Goal: Task Accomplishment & Management: Complete application form

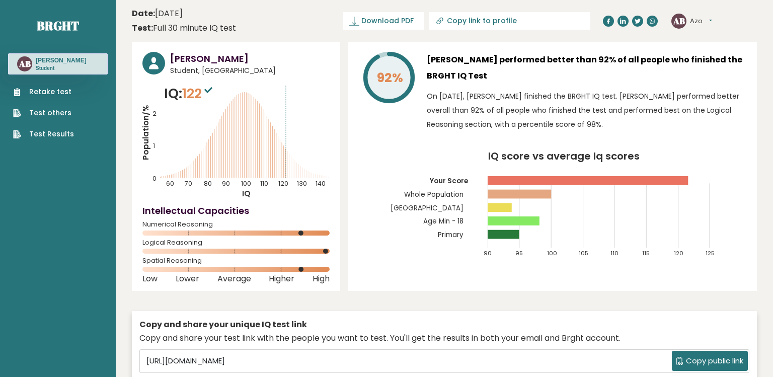
click at [60, 93] on link "Retake test" at bounding box center [43, 92] width 61 height 11
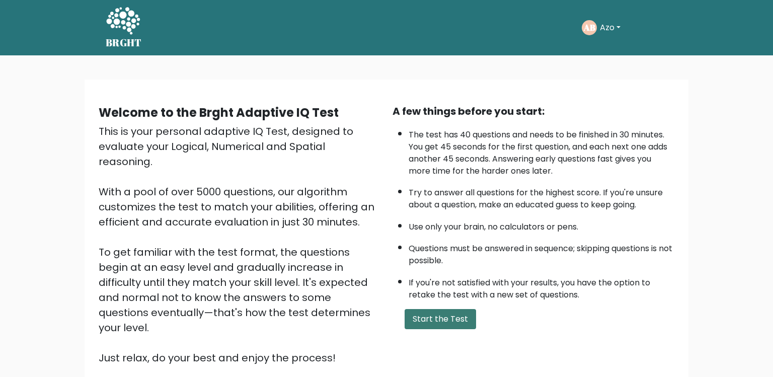
click at [442, 314] on button "Start the Test" at bounding box center [440, 319] width 71 height 20
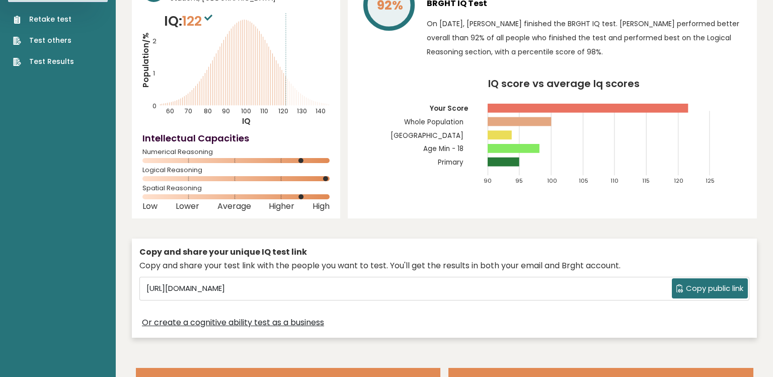
scroll to position [56, 0]
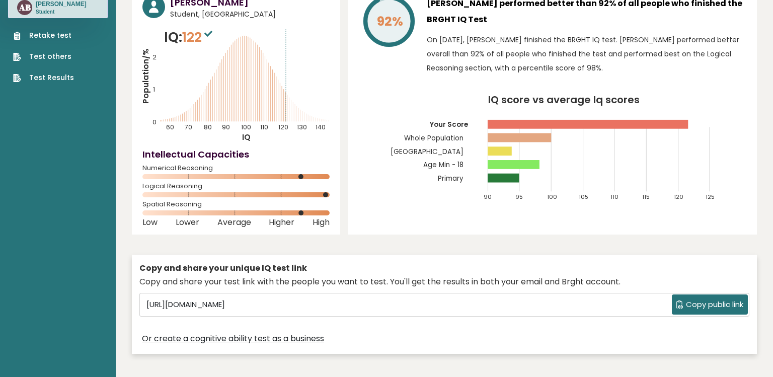
click at [73, 35] on link "Retake test" at bounding box center [43, 35] width 61 height 11
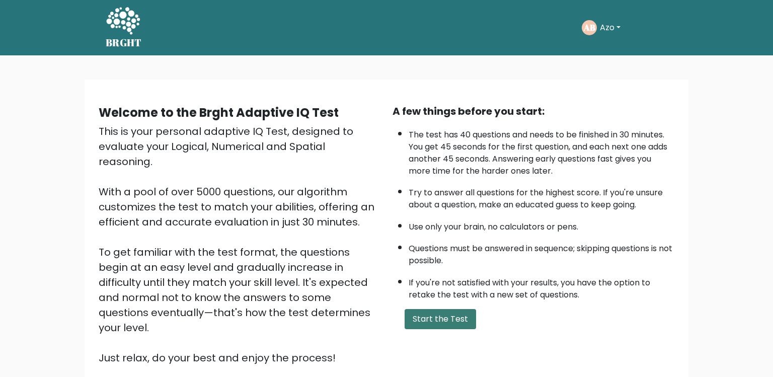
click at [414, 314] on button "Start the Test" at bounding box center [440, 319] width 71 height 20
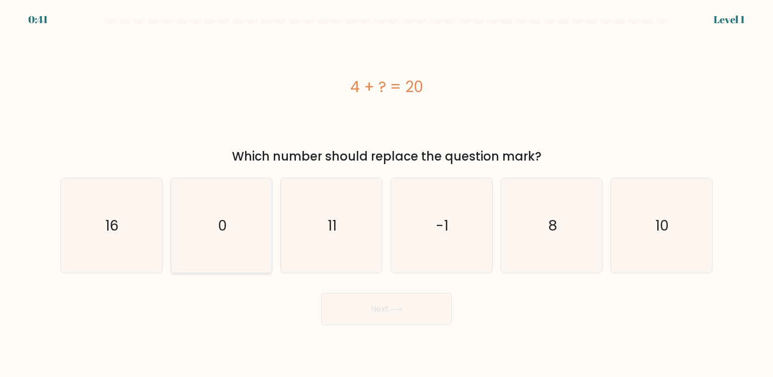
click at [238, 207] on icon "0" at bounding box center [221, 225] width 95 height 95
click at [387, 194] on input "b. 0" at bounding box center [387, 191] width 1 height 5
radio input "true"
click at [131, 207] on icon "16" at bounding box center [111, 225] width 95 height 95
click at [387, 194] on input "a. 16" at bounding box center [387, 191] width 1 height 5
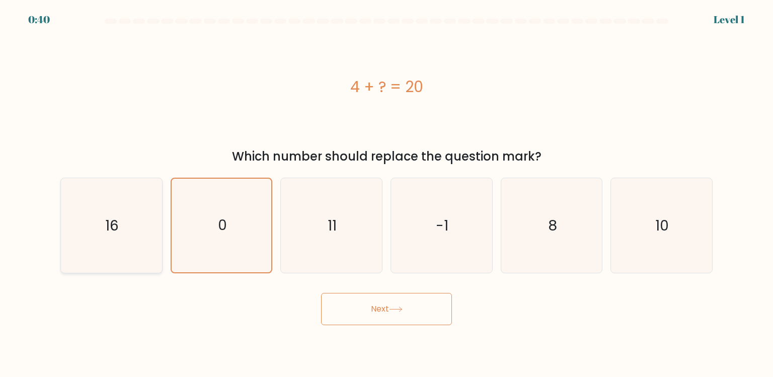
radio input "true"
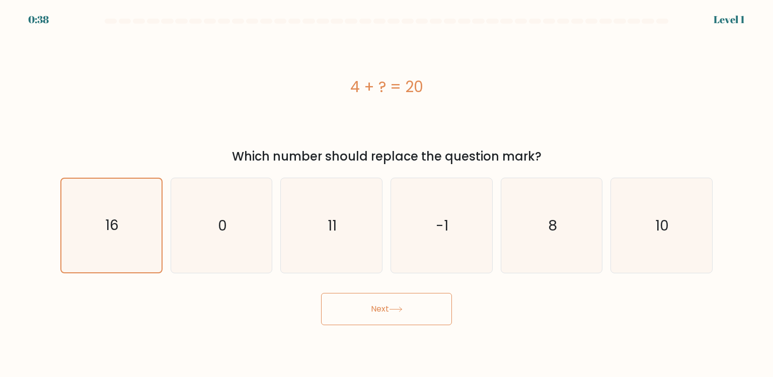
click at [364, 292] on div "Next" at bounding box center [386, 305] width 665 height 40
click at [364, 300] on button "Next" at bounding box center [386, 309] width 131 height 32
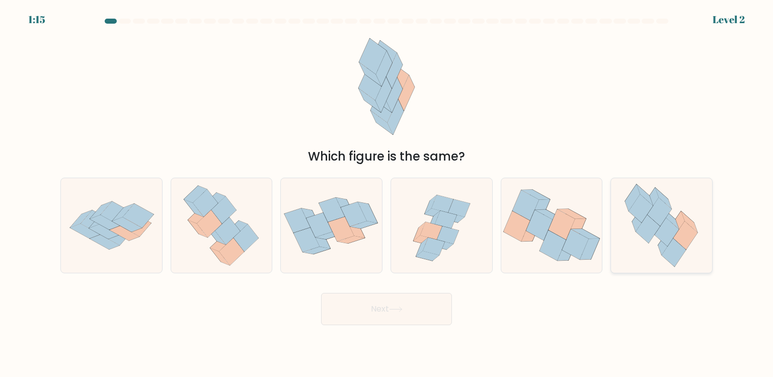
click at [654, 246] on icon at bounding box center [661, 225] width 87 height 95
click at [387, 194] on input "f." at bounding box center [387, 191] width 1 height 5
radio input "true"
click at [411, 308] on button "Next" at bounding box center [386, 309] width 131 height 32
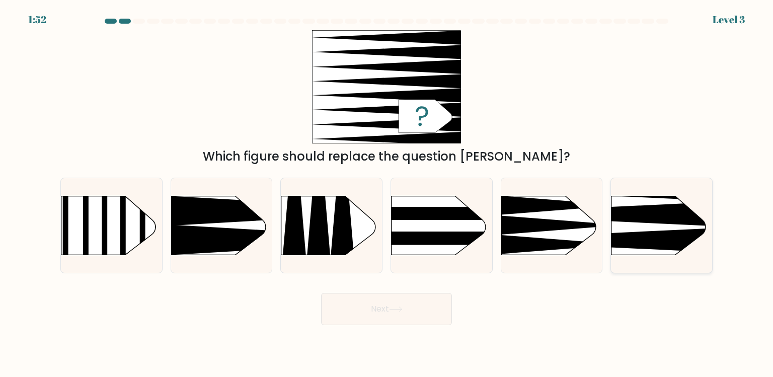
click at [668, 201] on rect at bounding box center [589, 174] width 263 height 200
click at [387, 194] on input "f." at bounding box center [387, 191] width 1 height 5
radio input "true"
click at [411, 308] on button "Next" at bounding box center [386, 309] width 131 height 32
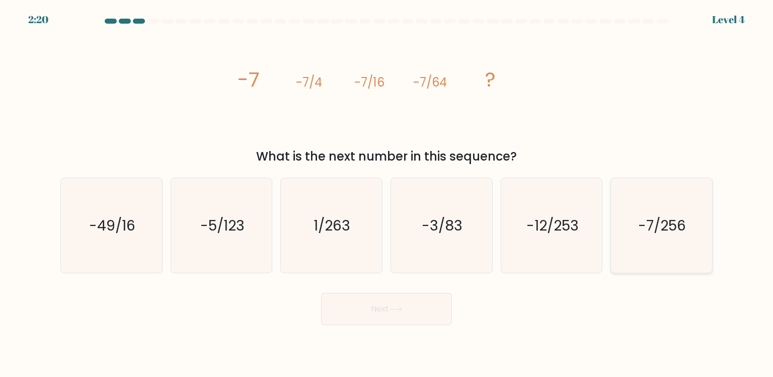
click at [661, 254] on icon "-7/256" at bounding box center [661, 225] width 95 height 95
click at [387, 194] on input "f. -7/256" at bounding box center [387, 191] width 1 height 5
radio input "true"
click at [403, 308] on icon at bounding box center [396, 310] width 14 height 6
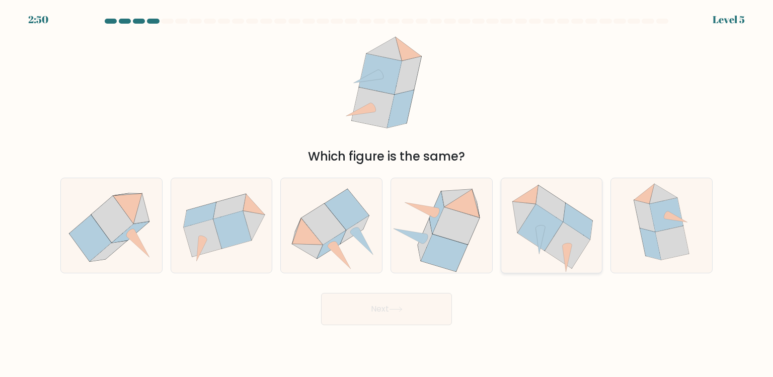
click at [578, 254] on icon at bounding box center [567, 245] width 45 height 46
click at [387, 194] on input "e." at bounding box center [387, 191] width 1 height 5
radio input "true"
click at [397, 316] on button "Next" at bounding box center [386, 309] width 131 height 32
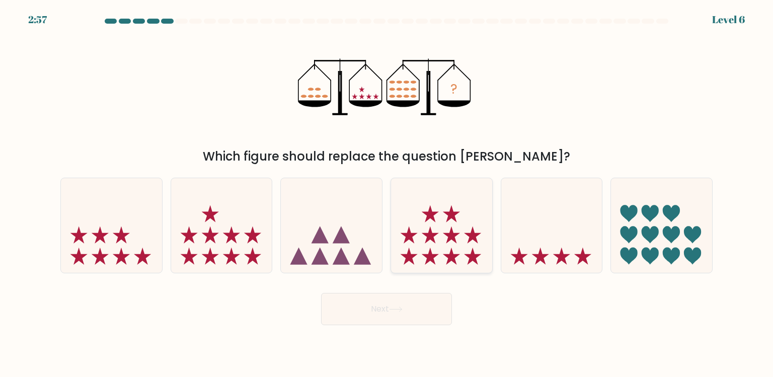
click at [455, 209] on icon at bounding box center [441, 226] width 101 height 84
click at [387, 194] on input "d." at bounding box center [387, 191] width 1 height 5
radio input "true"
click at [439, 312] on button "Next" at bounding box center [386, 309] width 131 height 32
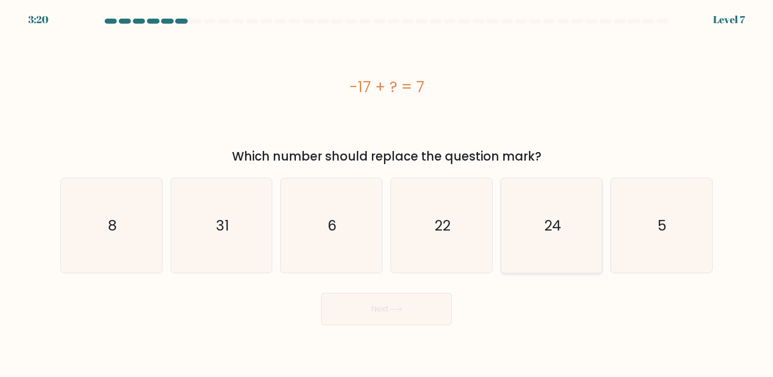
click at [546, 258] on icon "24" at bounding box center [552, 225] width 95 height 95
click at [387, 194] on input "e. 24" at bounding box center [387, 191] width 1 height 5
radio input "true"
click at [373, 312] on button "Next" at bounding box center [386, 309] width 131 height 32
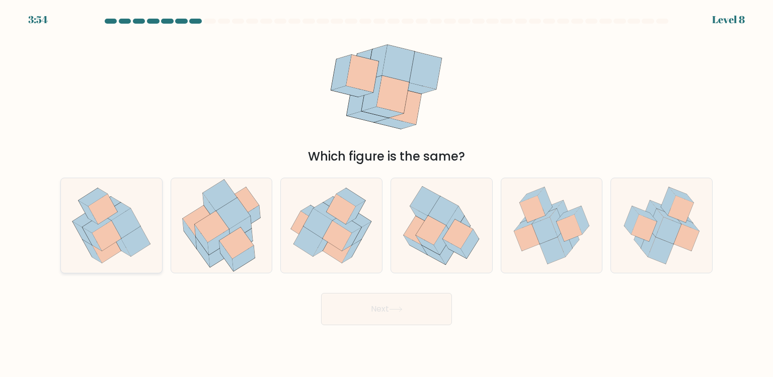
click at [108, 246] on icon at bounding box center [106, 236] width 29 height 30
click at [387, 194] on input "a." at bounding box center [387, 191] width 1 height 5
radio input "true"
click at [365, 305] on button "Next" at bounding box center [386, 309] width 131 height 32
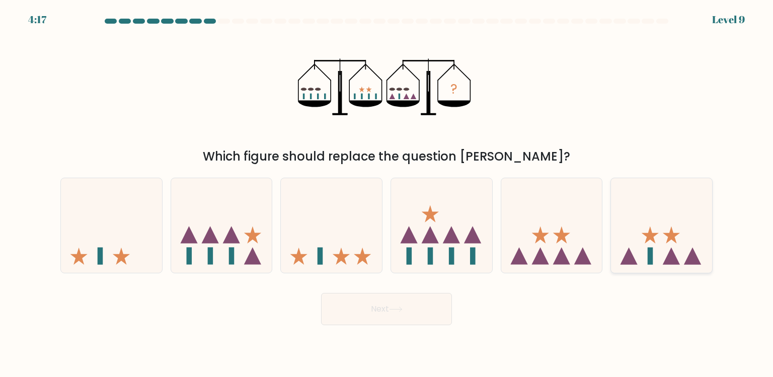
click at [634, 243] on icon at bounding box center [661, 226] width 101 height 84
click at [387, 194] on input "f." at bounding box center [387, 191] width 1 height 5
radio input "true"
click at [445, 320] on button "Next" at bounding box center [386, 309] width 131 height 32
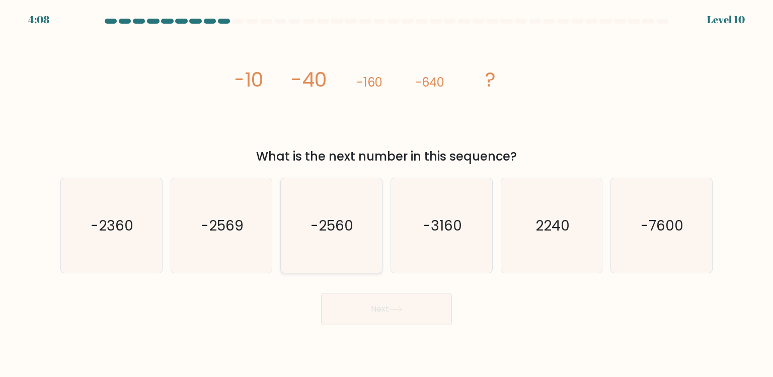
click at [354, 262] on icon "-2560" at bounding box center [331, 225] width 95 height 95
click at [387, 194] on input "c. -2560" at bounding box center [387, 191] width 1 height 5
radio input "true"
click at [354, 312] on button "Next" at bounding box center [386, 309] width 131 height 32
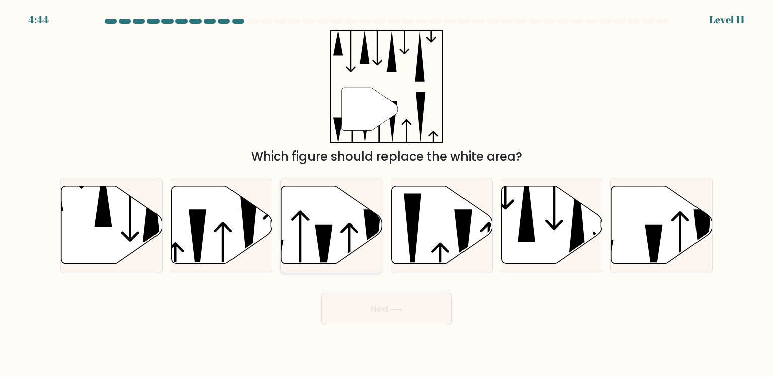
click at [346, 258] on icon at bounding box center [331, 225] width 101 height 79
click at [387, 194] on input "c." at bounding box center [387, 191] width 1 height 5
radio input "true"
click at [346, 308] on button "Next" at bounding box center [386, 309] width 131 height 32
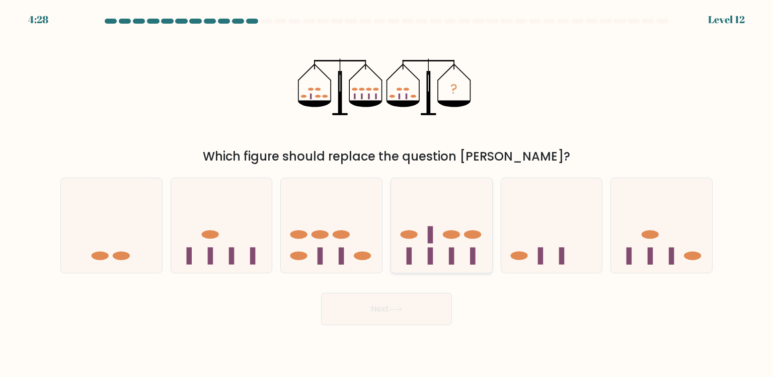
click at [453, 254] on rect at bounding box center [452, 255] width 6 height 17
click at [387, 194] on input "d." at bounding box center [387, 191] width 1 height 5
radio input "true"
click at [442, 312] on button "Next" at bounding box center [386, 309] width 131 height 32
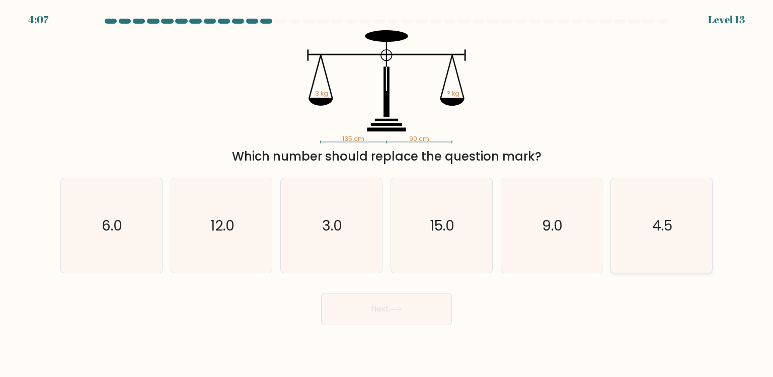
click at [691, 235] on icon "4.5" at bounding box center [661, 225] width 95 height 95
click at [387, 194] on input "f. 4.5" at bounding box center [387, 191] width 1 height 5
radio input "true"
click at [340, 305] on button "Next" at bounding box center [386, 309] width 131 height 32
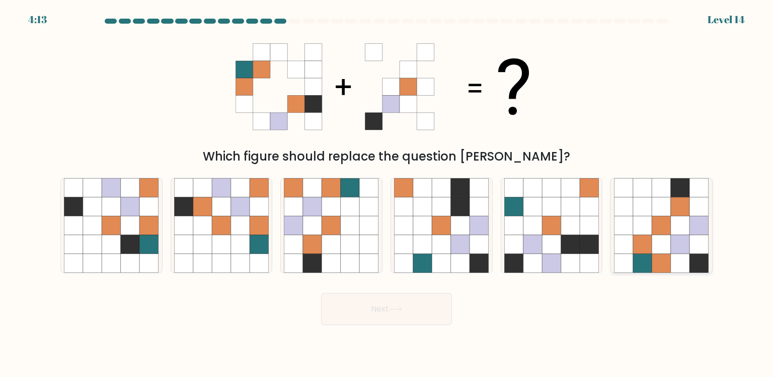
click at [702, 250] on icon at bounding box center [699, 244] width 19 height 19
click at [387, 194] on input "f." at bounding box center [387, 191] width 1 height 5
radio input "true"
click at [342, 309] on button "Next" at bounding box center [386, 309] width 131 height 32
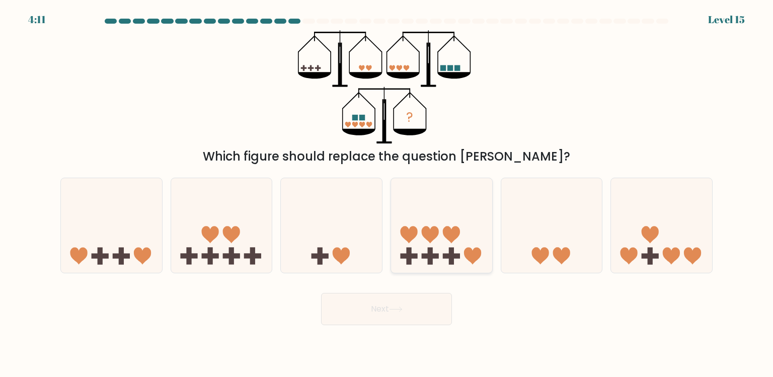
click at [431, 246] on icon at bounding box center [441, 226] width 101 height 84
click at [387, 194] on input "d." at bounding box center [387, 191] width 1 height 5
radio input "true"
click at [423, 292] on div "Next" at bounding box center [386, 305] width 665 height 40
click at [423, 300] on button "Next" at bounding box center [386, 309] width 131 height 32
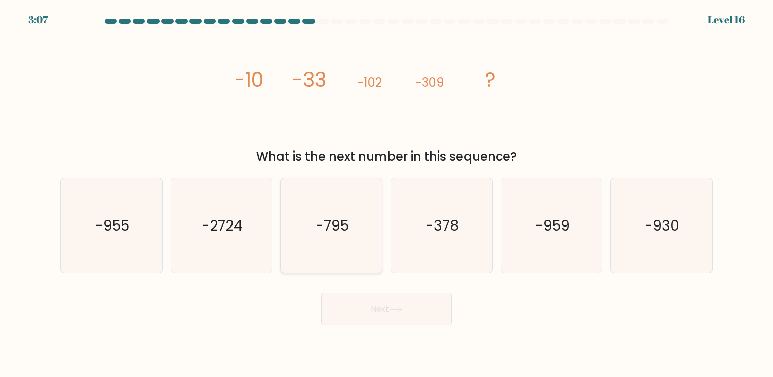
click at [348, 259] on icon "-795" at bounding box center [331, 225] width 95 height 95
click at [387, 194] on input "c. -795" at bounding box center [387, 191] width 1 height 5
radio input "true"
click at [348, 313] on button "Next" at bounding box center [386, 309] width 131 height 32
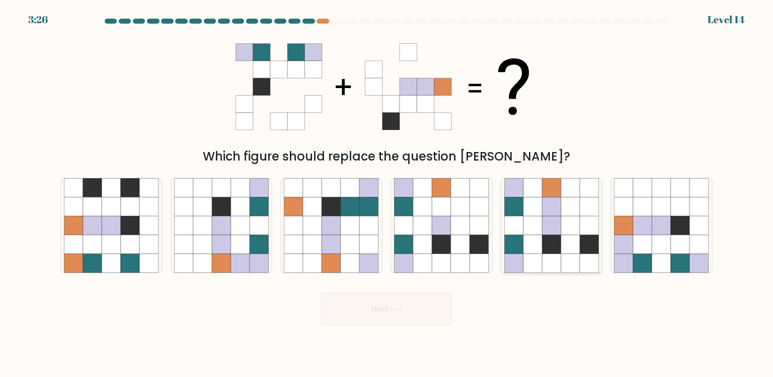
click at [518, 259] on icon at bounding box center [514, 263] width 19 height 19
click at [387, 194] on input "e." at bounding box center [387, 191] width 1 height 5
radio input "true"
click at [411, 309] on button "Next" at bounding box center [386, 309] width 131 height 32
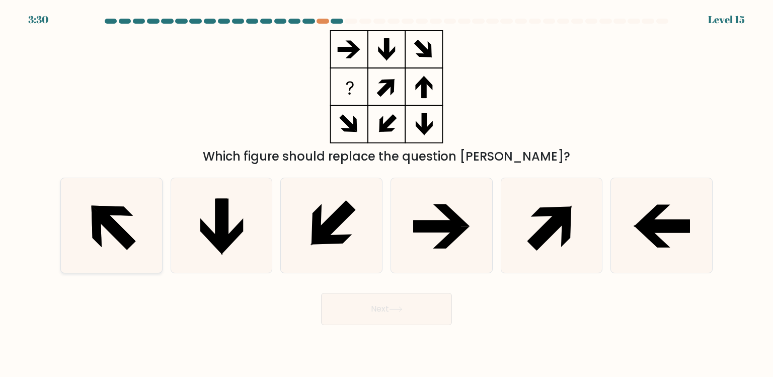
click at [84, 255] on icon at bounding box center [111, 225] width 95 height 95
click at [387, 194] on input "a." at bounding box center [387, 191] width 1 height 5
radio input "true"
click at [435, 310] on button "Next" at bounding box center [386, 309] width 131 height 32
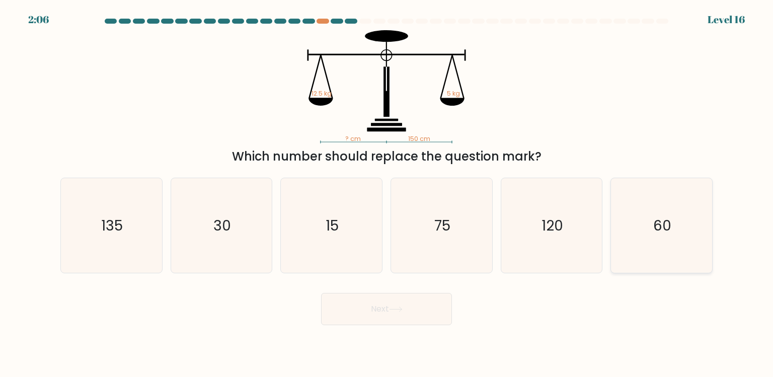
click at [691, 219] on icon "60" at bounding box center [661, 225] width 95 height 95
click at [387, 194] on input "f. 60" at bounding box center [387, 191] width 1 height 5
radio input "true"
click at [435, 320] on button "Next" at bounding box center [386, 309] width 131 height 32
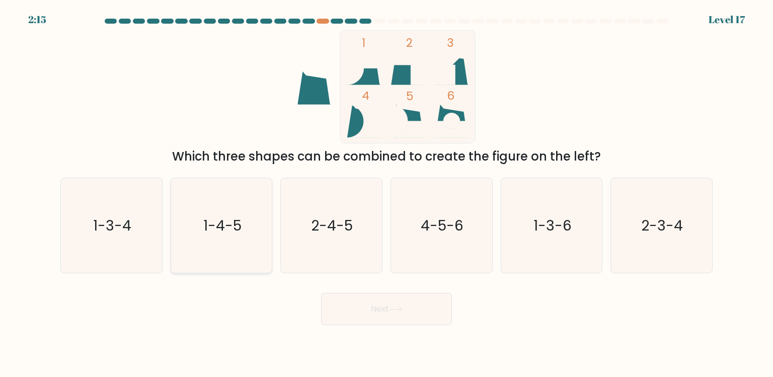
click at [179, 213] on icon "1-4-5" at bounding box center [221, 225] width 95 height 95
click at [387, 194] on input "b. 1-4-5" at bounding box center [387, 191] width 1 height 5
radio input "true"
click at [120, 213] on icon "1-3-4" at bounding box center [111, 225] width 95 height 95
click at [387, 194] on input "a. 1-3-4" at bounding box center [387, 191] width 1 height 5
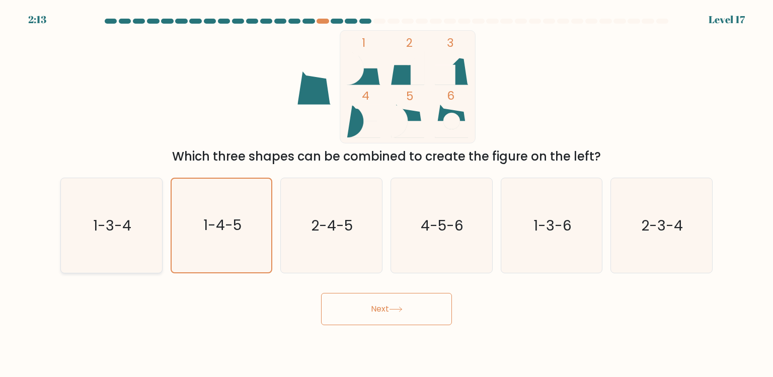
radio input "true"
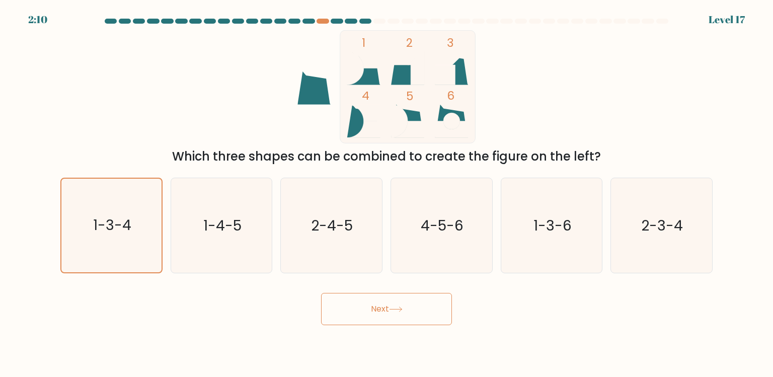
click at [338, 300] on button "Next" at bounding box center [386, 309] width 131 height 32
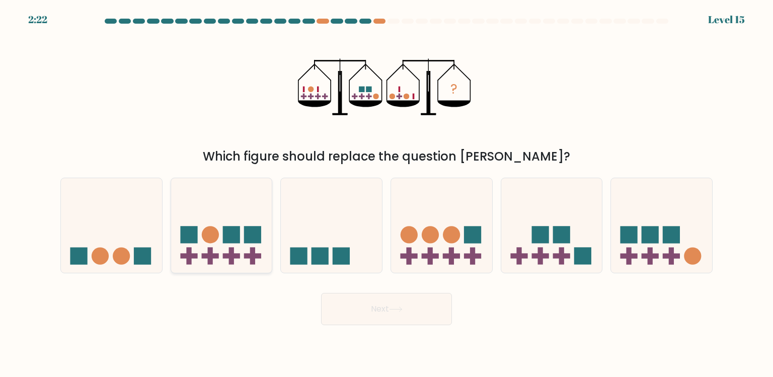
click at [176, 241] on icon at bounding box center [221, 226] width 101 height 84
click at [387, 194] on input "b." at bounding box center [387, 191] width 1 height 5
radio input "true"
click at [349, 295] on button "Next" at bounding box center [386, 309] width 131 height 32
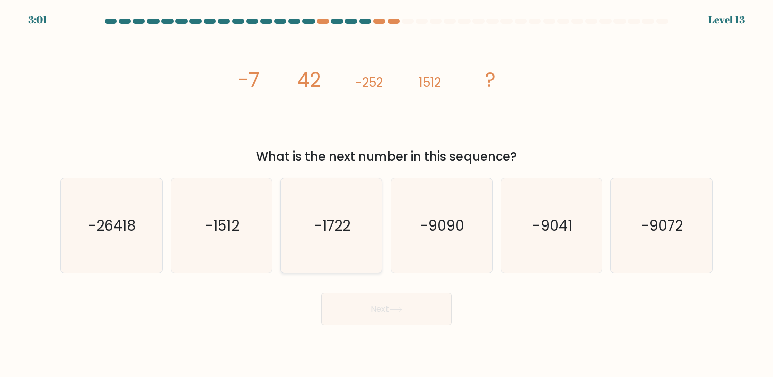
click at [349, 241] on icon "-1722" at bounding box center [331, 225] width 95 height 95
click at [387, 194] on input "c. -1722" at bounding box center [387, 191] width 1 height 5
radio input "true"
click at [349, 287] on div "Next" at bounding box center [386, 305] width 665 height 40
click at [349, 295] on button "Next" at bounding box center [386, 309] width 131 height 32
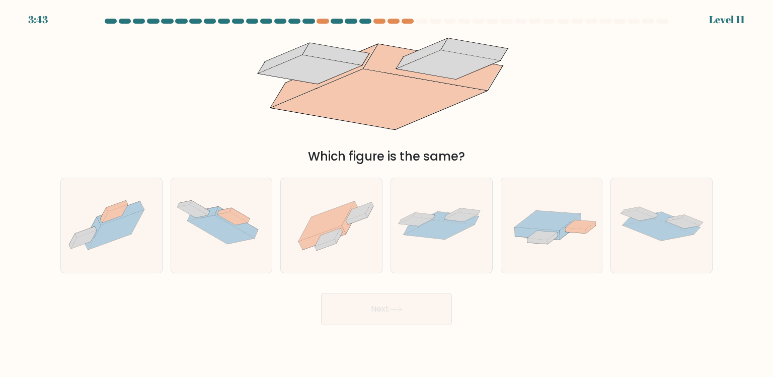
click at [349, 279] on form at bounding box center [386, 172] width 773 height 307
click at [349, 225] on icon at bounding box center [350, 217] width 17 height 32
click at [387, 194] on input "c." at bounding box center [387, 191] width 1 height 5
radio input "true"
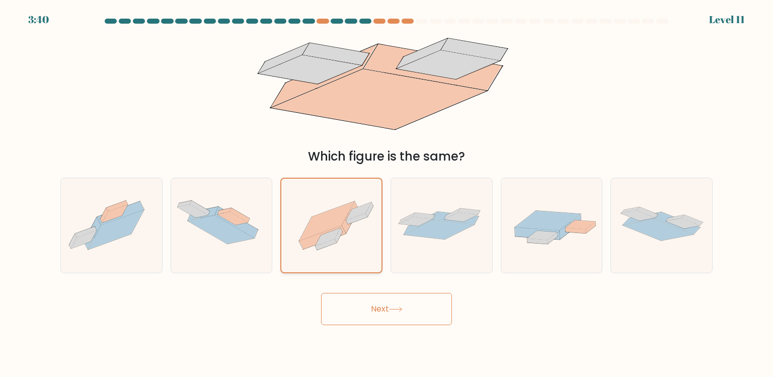
click at [349, 233] on icon at bounding box center [331, 225] width 100 height 75
click at [387, 194] on input "c." at bounding box center [387, 191] width 1 height 5
click at [349, 340] on body "3:39 Level 11" at bounding box center [386, 188] width 773 height 377
click at [349, 316] on button "Next" at bounding box center [386, 309] width 131 height 32
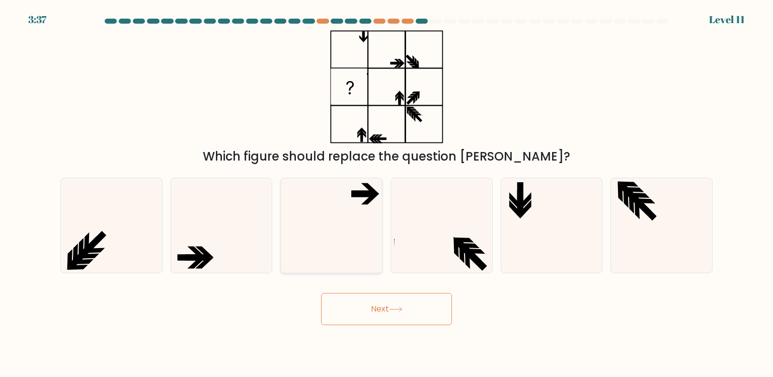
click at [349, 225] on icon at bounding box center [331, 225] width 95 height 95
click at [387, 194] on input "c." at bounding box center [387, 191] width 1 height 5
radio input "true"
click at [349, 316] on button "Next" at bounding box center [386, 309] width 131 height 32
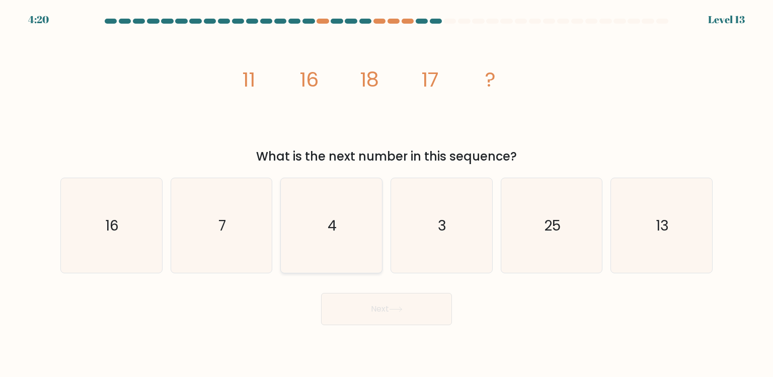
click at [349, 258] on icon "4" at bounding box center [331, 225] width 95 height 95
click at [387, 194] on input "c. 4" at bounding box center [387, 191] width 1 height 5
radio input "true"
click at [349, 312] on button "Next" at bounding box center [386, 309] width 131 height 32
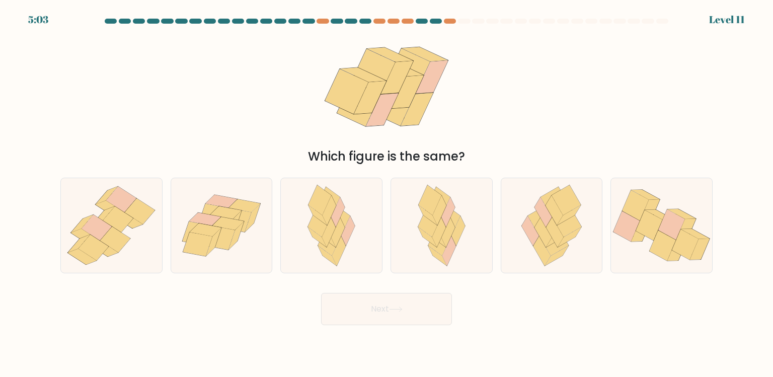
click at [349, 304] on button "Next" at bounding box center [386, 309] width 131 height 32
click at [349, 269] on icon at bounding box center [332, 225] width 62 height 95
click at [387, 194] on input "c." at bounding box center [387, 191] width 1 height 5
radio input "true"
click at [349, 315] on button "Next" at bounding box center [386, 309] width 131 height 32
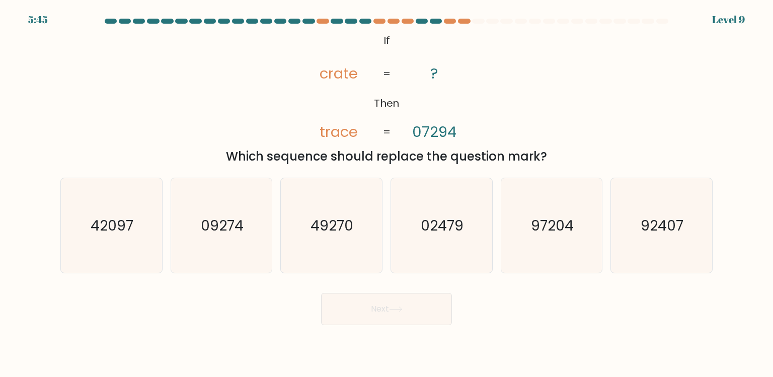
click at [349, 307] on button "Next" at bounding box center [386, 309] width 131 height 32
click at [349, 299] on button "Next" at bounding box center [386, 309] width 131 height 32
click at [349, 291] on div "Next" at bounding box center [386, 305] width 665 height 40
click at [349, 267] on icon "49270" at bounding box center [331, 225] width 95 height 95
click at [387, 194] on input "c. 49270" at bounding box center [387, 191] width 1 height 5
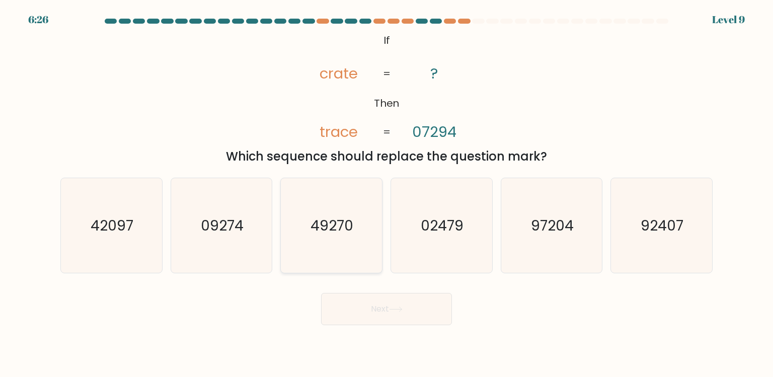
radio input "true"
click at [349, 313] on button "Next" at bounding box center [386, 309] width 131 height 32
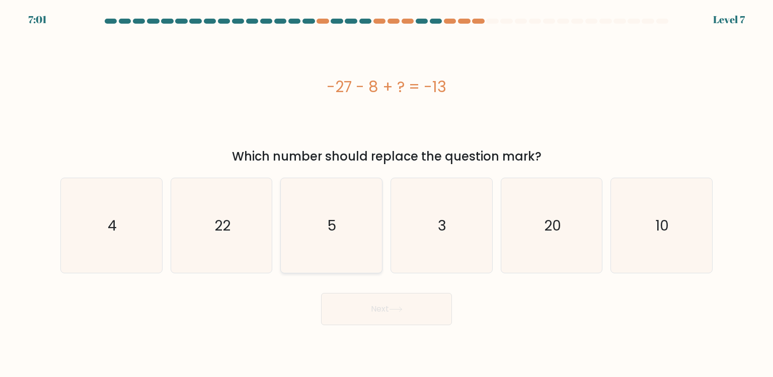
click at [349, 265] on icon "5" at bounding box center [331, 225] width 95 height 95
click at [387, 194] on input "c. 5" at bounding box center [387, 191] width 1 height 5
radio input "true"
click at [349, 297] on button "Next" at bounding box center [386, 309] width 131 height 32
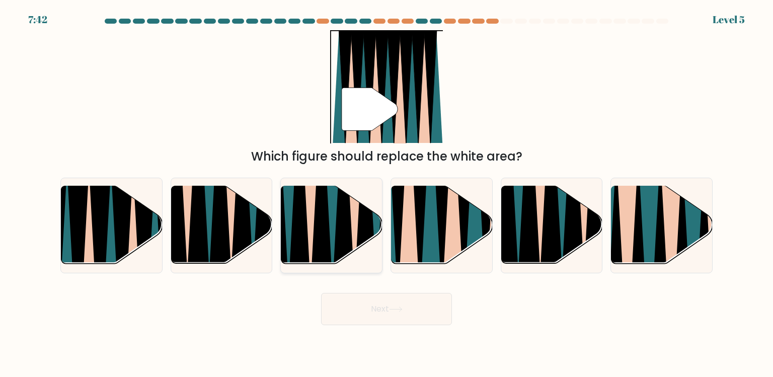
click at [349, 265] on div at bounding box center [331, 226] width 102 height 96
click at [387, 194] on input "c." at bounding box center [387, 191] width 1 height 5
radio input "true"
click at [349, 319] on button "Next" at bounding box center [386, 309] width 131 height 32
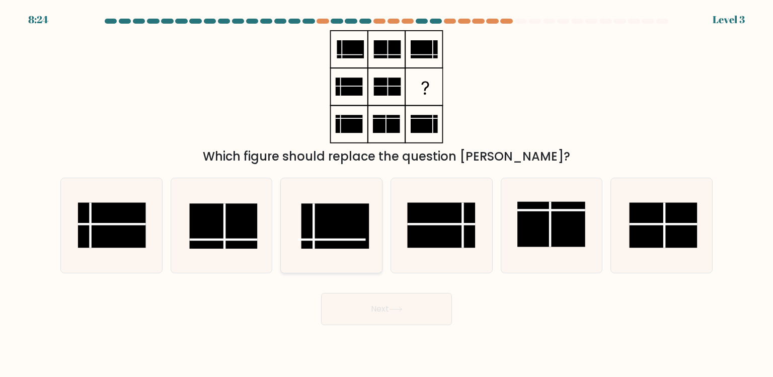
click at [349, 211] on rect at bounding box center [336, 225] width 68 height 45
click at [387, 194] on input "c." at bounding box center [387, 191] width 1 height 5
radio input "true"
click at [349, 289] on div "Next" at bounding box center [386, 305] width 665 height 40
click at [349, 297] on button "Next" at bounding box center [386, 309] width 131 height 32
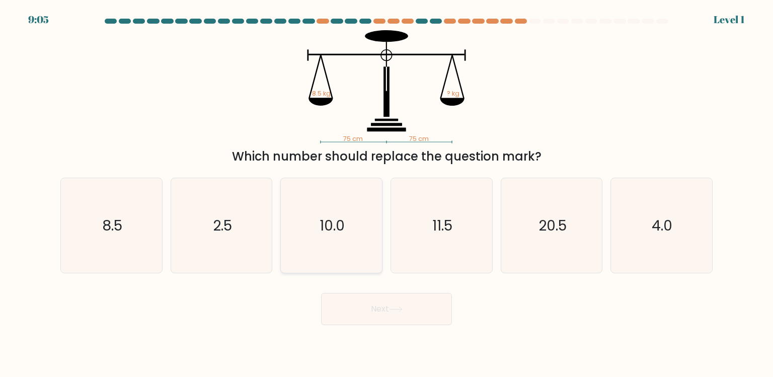
click at [349, 220] on icon "10.0" at bounding box center [331, 225] width 95 height 95
click at [387, 194] on input "c. 10.0" at bounding box center [387, 191] width 1 height 5
radio input "true"
click at [349, 327] on body "9:04 Level 1" at bounding box center [386, 188] width 773 height 377
click at [349, 319] on button "Next" at bounding box center [386, 309] width 131 height 32
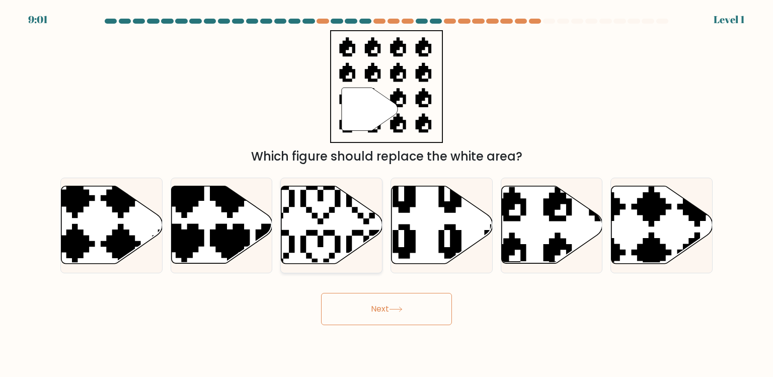
click at [349, 237] on icon at bounding box center [298, 182] width 178 height 178
click at [387, 194] on input "c." at bounding box center [387, 191] width 1 height 5
radio input "true"
click at [349, 344] on body "9:43 Level 1" at bounding box center [386, 188] width 773 height 377
click at [349, 320] on button "Next" at bounding box center [386, 309] width 131 height 32
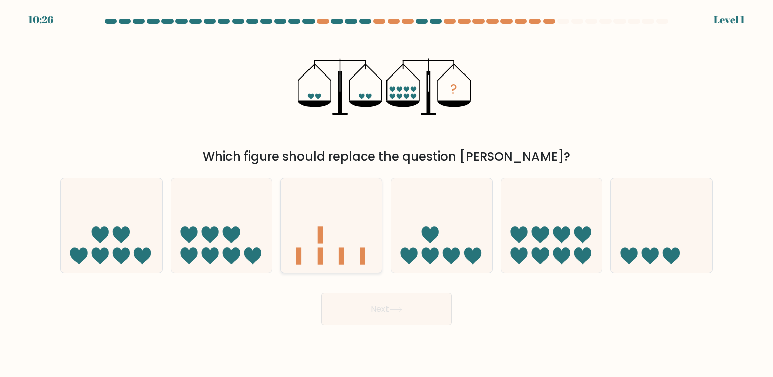
click at [349, 218] on icon at bounding box center [331, 226] width 101 height 84
click at [387, 194] on input "c." at bounding box center [387, 191] width 1 height 5
radio input "true"
click at [349, 325] on button "Next" at bounding box center [386, 309] width 131 height 32
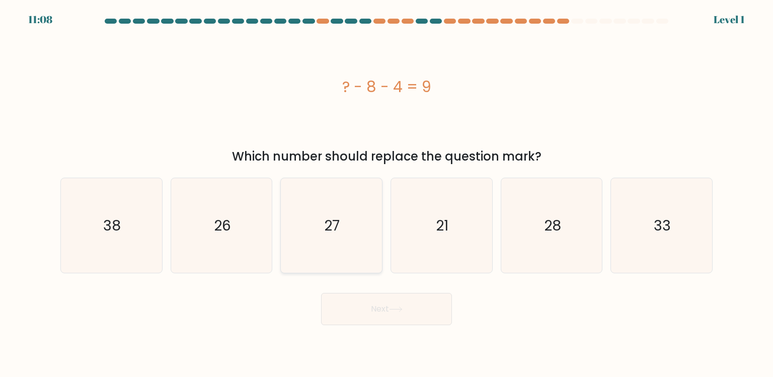
click at [349, 271] on icon "27" at bounding box center [331, 225] width 95 height 95
click at [387, 194] on input "c. 27" at bounding box center [387, 191] width 1 height 5
radio input "true"
click at [349, 325] on body "11:06 Level 1" at bounding box center [386, 188] width 773 height 377
click at [349, 314] on button "Next" at bounding box center [386, 309] width 131 height 32
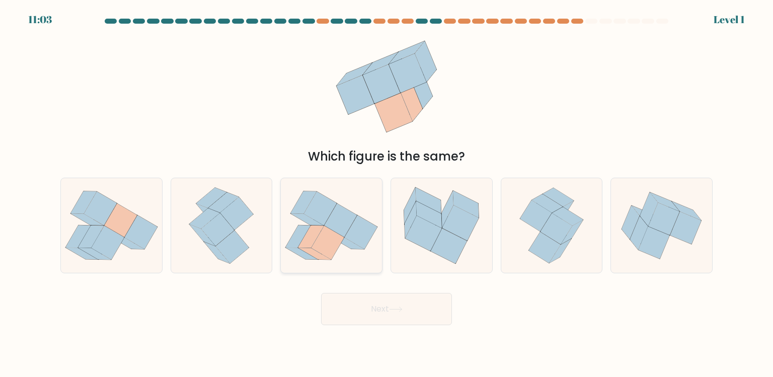
click at [349, 217] on icon at bounding box center [340, 221] width 33 height 34
click at [387, 194] on input "c." at bounding box center [387, 191] width 1 height 5
radio input "true"
click at [349, 299] on button "Next" at bounding box center [386, 309] width 131 height 32
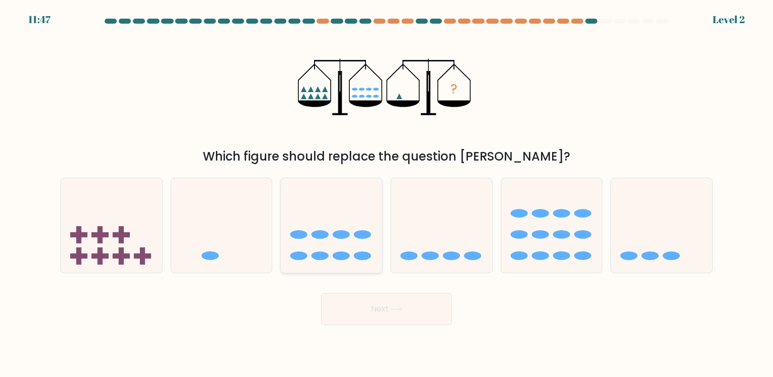
click at [349, 245] on icon at bounding box center [331, 226] width 101 height 84
click at [387, 194] on input "c." at bounding box center [387, 191] width 1 height 5
radio input "true"
click at [349, 326] on body "12:31 Level 2" at bounding box center [386, 188] width 773 height 377
click at [349, 318] on button "Next" at bounding box center [386, 309] width 131 height 32
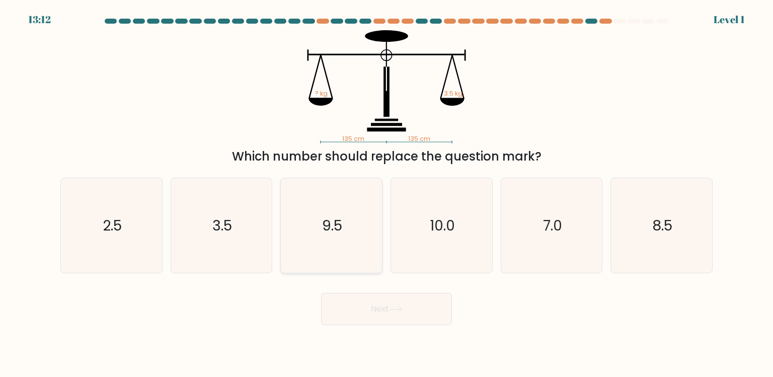
click at [349, 264] on icon "9.5" at bounding box center [331, 225] width 95 height 95
click at [387, 194] on input "c. 9.5" at bounding box center [387, 191] width 1 height 5
radio input "true"
click at [349, 314] on button "Next" at bounding box center [386, 309] width 131 height 32
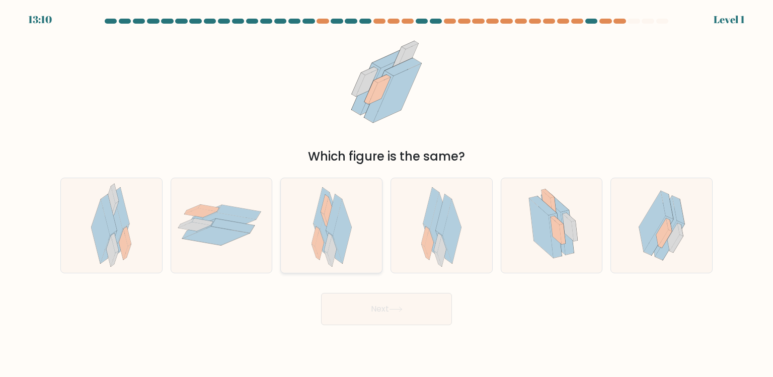
click at [349, 218] on icon at bounding box center [332, 225] width 40 height 95
click at [387, 194] on input "c." at bounding box center [387, 191] width 1 height 5
radio input "true"
click at [349, 314] on button "Next" at bounding box center [386, 309] width 131 height 32
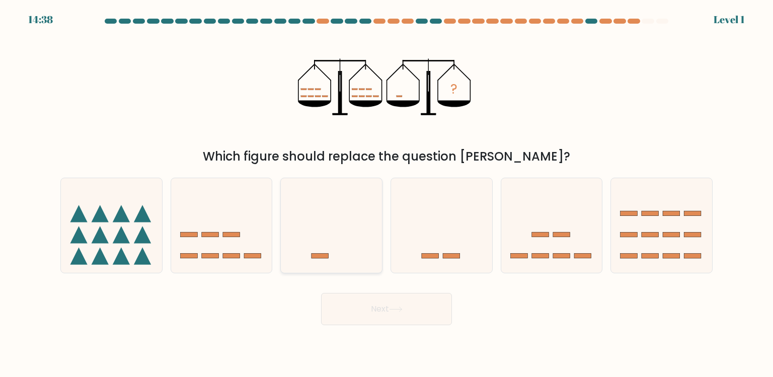
click at [349, 216] on icon at bounding box center [331, 226] width 101 height 84
click at [387, 194] on input "c." at bounding box center [387, 191] width 1 height 5
radio input "true"
click at [349, 292] on div "Next" at bounding box center [386, 305] width 665 height 40
click at [349, 300] on button "Next" at bounding box center [386, 309] width 131 height 32
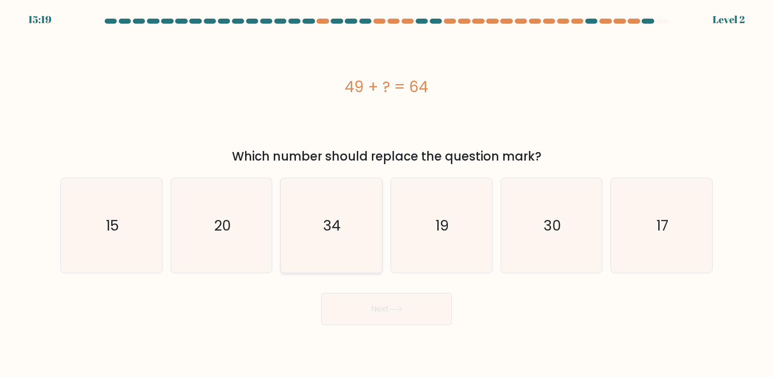
click at [349, 193] on icon "34" at bounding box center [331, 225] width 95 height 95
click at [387, 193] on input "c. 34" at bounding box center [387, 191] width 1 height 5
radio input "true"
click at [349, 300] on button "Next" at bounding box center [386, 309] width 131 height 32
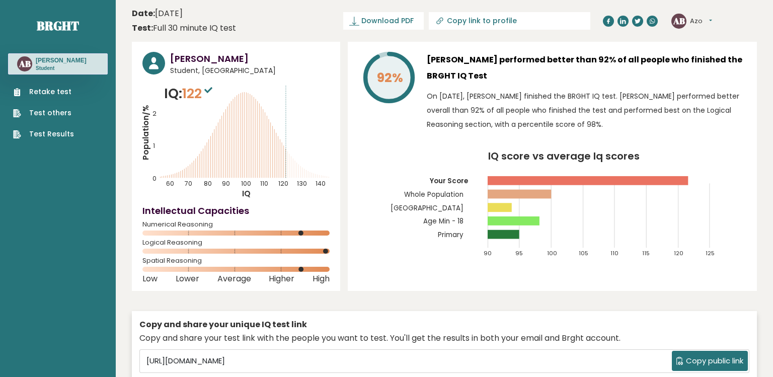
click at [40, 89] on link "Retake test" at bounding box center [43, 92] width 61 height 11
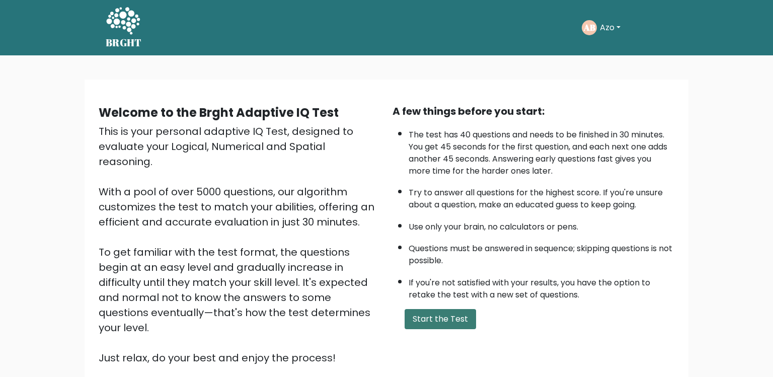
click at [410, 311] on button "Start the Test" at bounding box center [440, 319] width 71 height 20
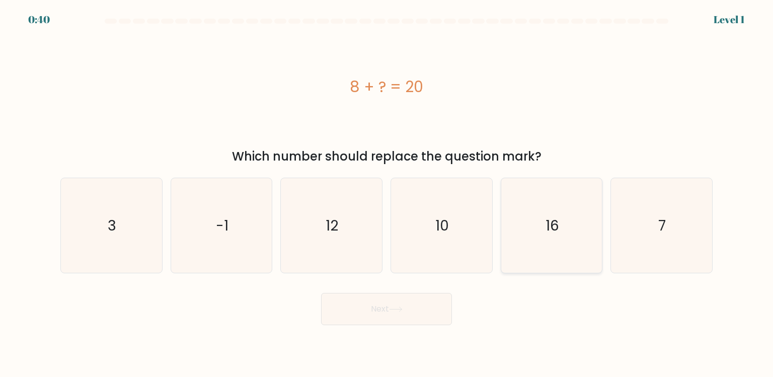
click at [518, 261] on icon "16" at bounding box center [552, 225] width 95 height 95
click at [387, 194] on input "e. 16" at bounding box center [387, 191] width 1 height 5
radio input "true"
click at [369, 220] on icon "12" at bounding box center [331, 225] width 95 height 95
click at [387, 194] on input "c. 12" at bounding box center [387, 191] width 1 height 5
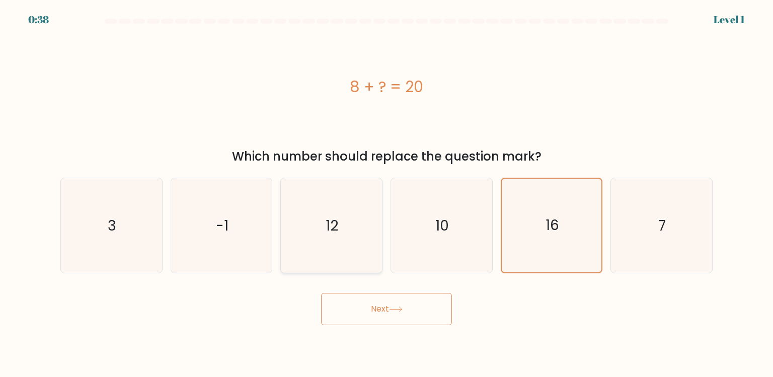
radio input "true"
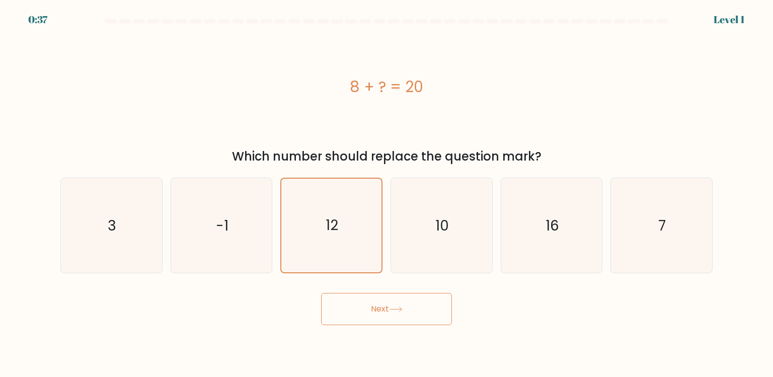
click at [369, 321] on button "Next" at bounding box center [386, 309] width 131 height 32
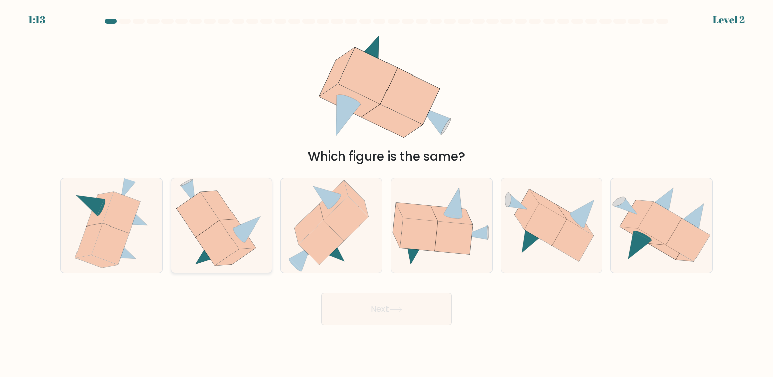
click at [265, 267] on icon at bounding box center [221, 225] width 91 height 95
click at [387, 194] on input "b." at bounding box center [387, 191] width 1 height 5
radio input "true"
click at [362, 325] on body "1:11 Level 2" at bounding box center [386, 188] width 773 height 377
click at [362, 317] on button "Next" at bounding box center [386, 309] width 131 height 32
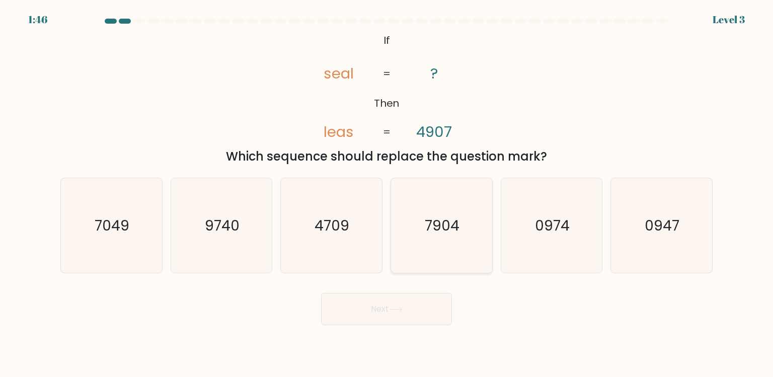
click at [468, 210] on icon "7904" at bounding box center [441, 225] width 95 height 95
click at [387, 194] on input "d. 7904" at bounding box center [387, 191] width 1 height 5
radio input "true"
click at [441, 302] on button "Next" at bounding box center [386, 309] width 131 height 32
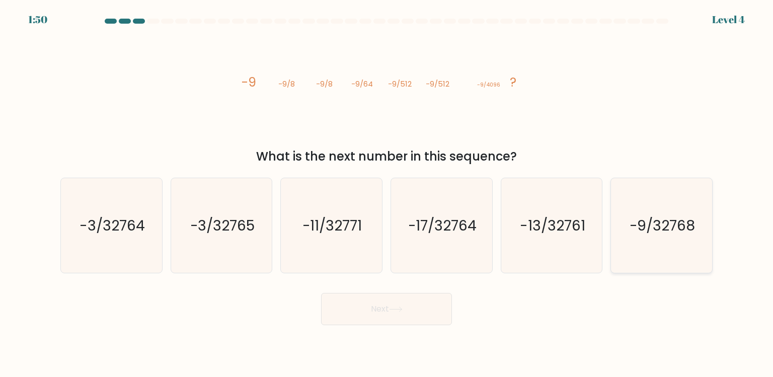
click at [622, 187] on icon "-9/32768" at bounding box center [661, 225] width 95 height 95
click at [387, 189] on input "f. -9/32768" at bounding box center [387, 191] width 1 height 5
radio input "true"
click at [427, 300] on button "Next" at bounding box center [386, 309] width 131 height 32
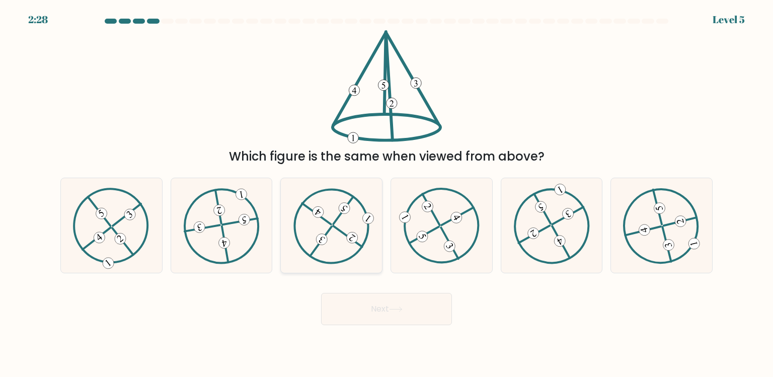
click at [369, 246] on icon at bounding box center [332, 226] width 77 height 76
click at [387, 194] on input "c." at bounding box center [387, 191] width 1 height 5
radio input "true"
click at [633, 246] on icon at bounding box center [661, 226] width 77 height 76
click at [387, 194] on input "f." at bounding box center [387, 191] width 1 height 5
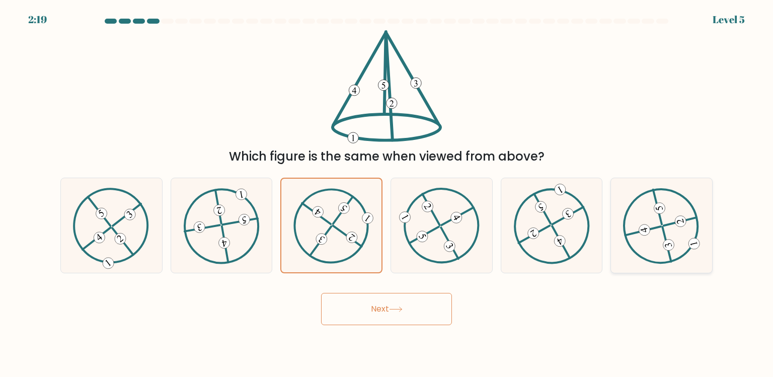
radio input "true"
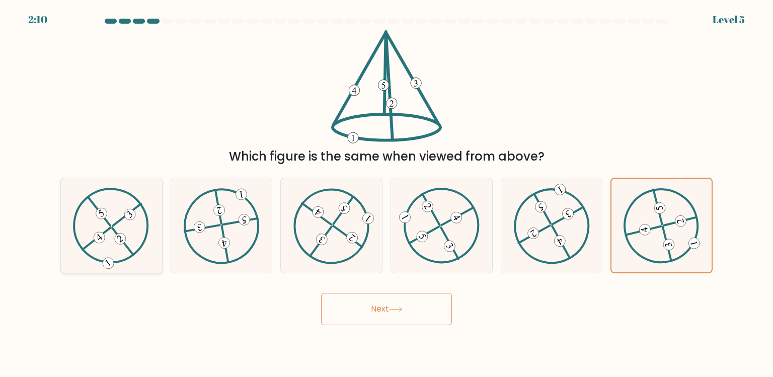
click at [149, 264] on div at bounding box center [111, 226] width 102 height 96
click at [387, 194] on input "a." at bounding box center [387, 191] width 1 height 5
radio input "true"
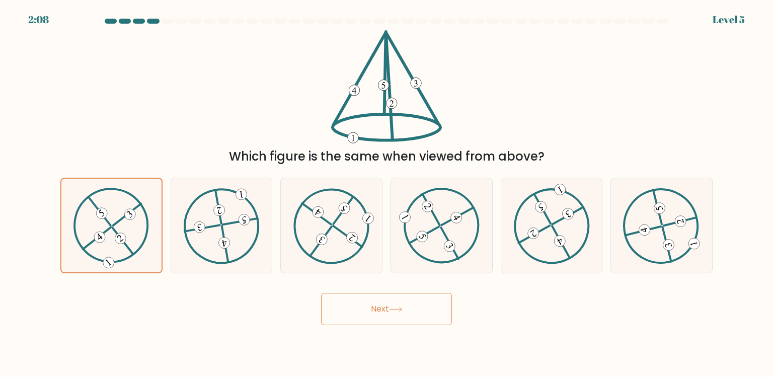
click at [380, 323] on button "Next" at bounding box center [386, 309] width 131 height 32
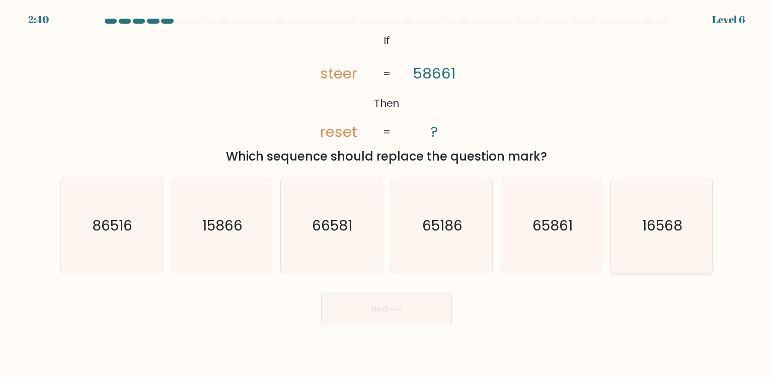
click at [667, 269] on icon "16568" at bounding box center [661, 225] width 95 height 95
click at [387, 194] on input "f. 16568" at bounding box center [387, 191] width 1 height 5
radio input "true"
click at [435, 307] on button "Next" at bounding box center [386, 309] width 131 height 32
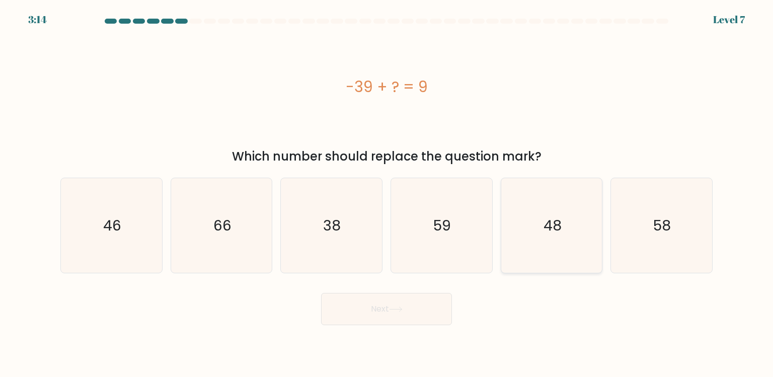
click at [537, 253] on icon "48" at bounding box center [552, 225] width 95 height 95
click at [387, 194] on input "e. 48" at bounding box center [387, 191] width 1 height 5
radio input "true"
click at [441, 311] on button "Next" at bounding box center [386, 309] width 131 height 32
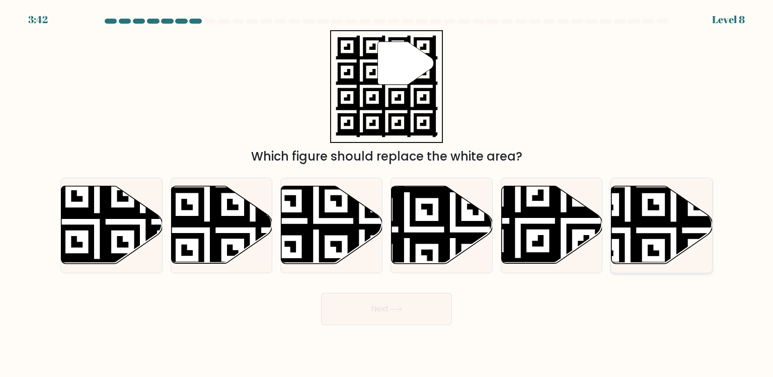
click at [643, 249] on icon at bounding box center [662, 225] width 101 height 78
click at [387, 194] on input "f." at bounding box center [387, 191] width 1 height 5
radio input "true"
click at [518, 224] on icon at bounding box center [552, 225] width 101 height 78
click at [387, 194] on input "e." at bounding box center [387, 191] width 1 height 5
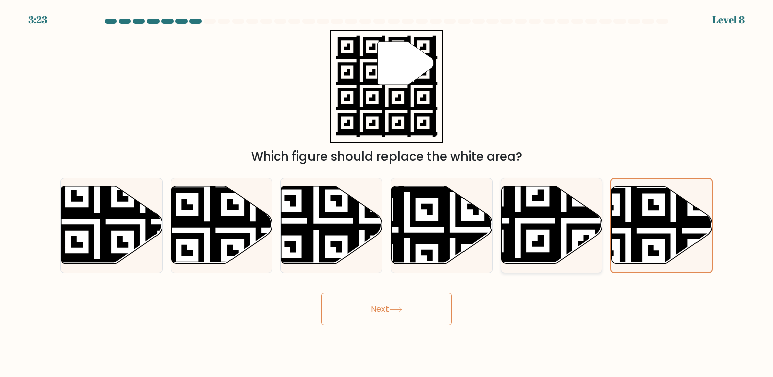
radio input "true"
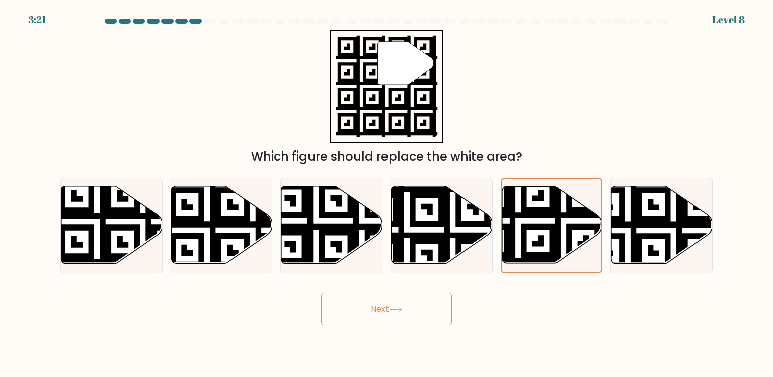
click at [405, 302] on button "Next" at bounding box center [386, 309] width 131 height 32
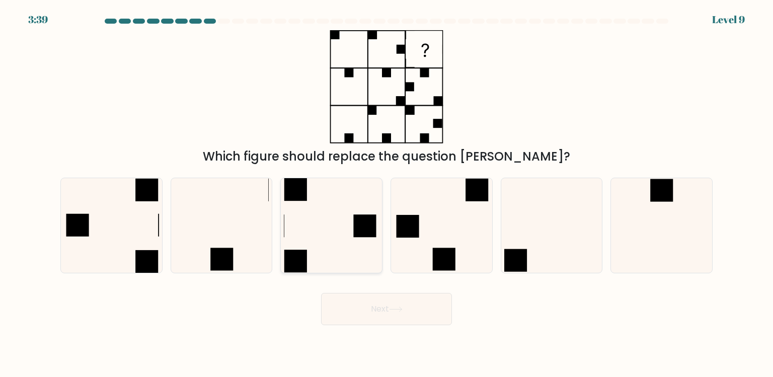
click at [351, 211] on icon at bounding box center [331, 225] width 95 height 95
click at [387, 194] on input "c." at bounding box center [387, 191] width 1 height 5
radio input "true"
click at [351, 310] on button "Next" at bounding box center [386, 309] width 131 height 32
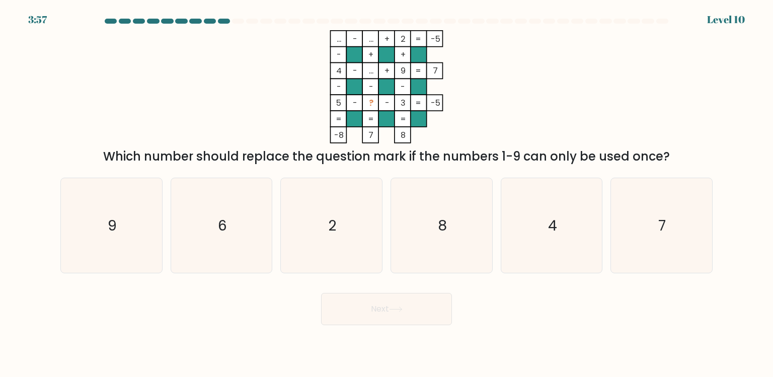
click at [608, 255] on div "f. 7" at bounding box center [662, 226] width 110 height 96
click at [616, 255] on icon "7" at bounding box center [661, 225] width 95 height 95
click at [387, 194] on input "f. 7" at bounding box center [387, 191] width 1 height 5
radio input "true"
click at [401, 305] on button "Next" at bounding box center [386, 309] width 131 height 32
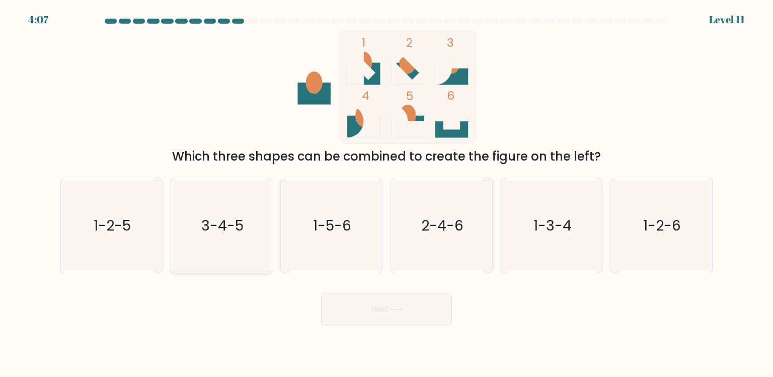
click at [227, 251] on icon "3-4-5" at bounding box center [221, 225] width 95 height 95
click at [387, 194] on input "b. 3-4-5" at bounding box center [387, 191] width 1 height 5
radio input "true"
click at [368, 305] on button "Next" at bounding box center [386, 309] width 131 height 32
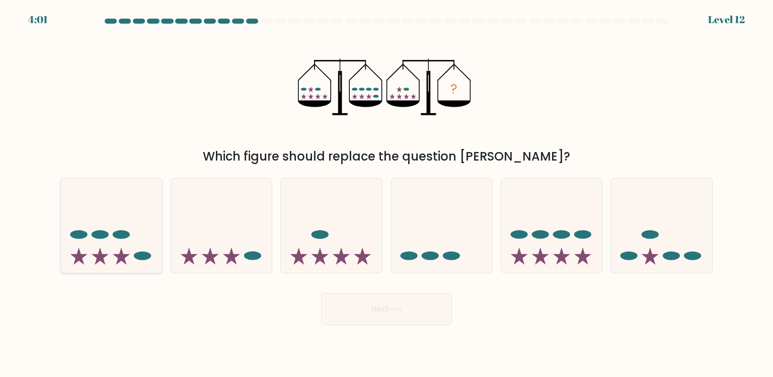
click at [111, 251] on icon at bounding box center [111, 226] width 101 height 84
click at [387, 194] on input "a." at bounding box center [387, 191] width 1 height 5
radio input "true"
click at [368, 305] on button "Next" at bounding box center [386, 309] width 131 height 32
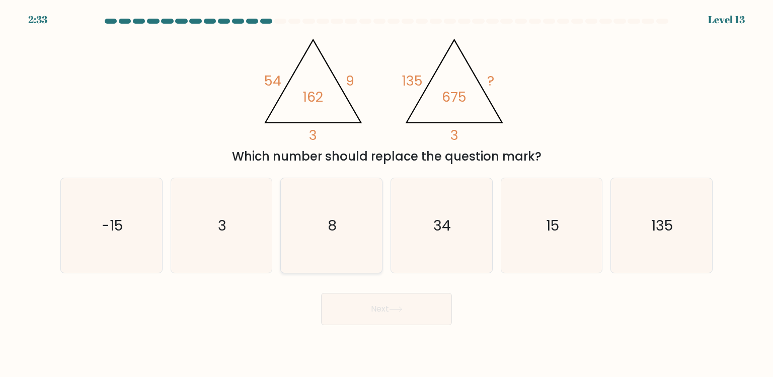
click at [324, 228] on icon "8" at bounding box center [331, 225] width 95 height 95
click at [387, 194] on input "c. 8" at bounding box center [387, 191] width 1 height 5
radio input "true"
click at [379, 314] on button "Next" at bounding box center [386, 309] width 131 height 32
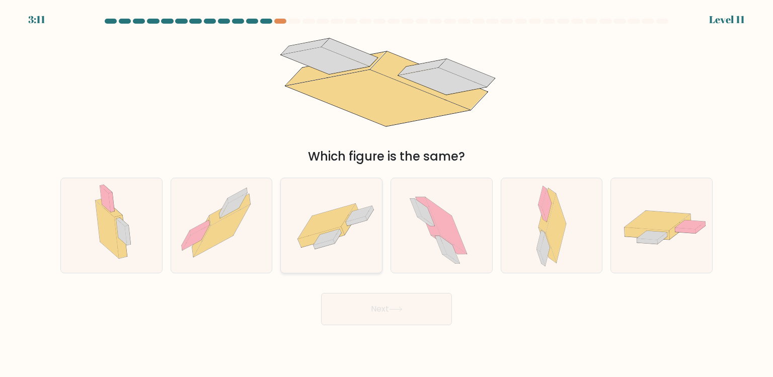
click at [371, 260] on icon at bounding box center [331, 226] width 101 height 70
click at [387, 194] on input "c." at bounding box center [387, 191] width 1 height 5
radio input "true"
click at [371, 302] on button "Next" at bounding box center [386, 309] width 131 height 32
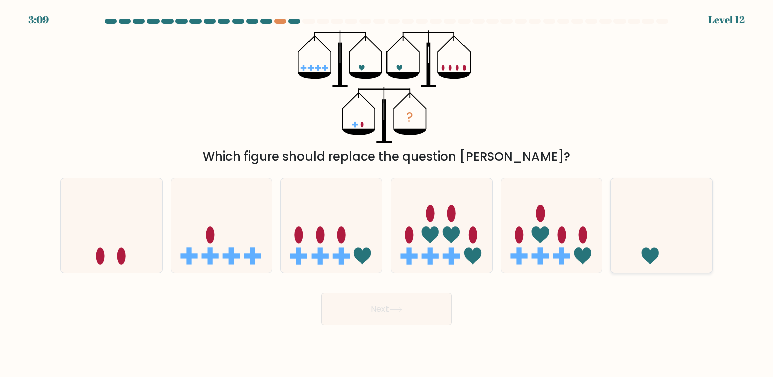
click at [638, 248] on icon at bounding box center [661, 226] width 101 height 84
click at [387, 194] on input "f." at bounding box center [387, 191] width 1 height 5
radio input "true"
click at [160, 248] on icon at bounding box center [111, 226] width 101 height 84
click at [387, 194] on input "a." at bounding box center [387, 191] width 1 height 5
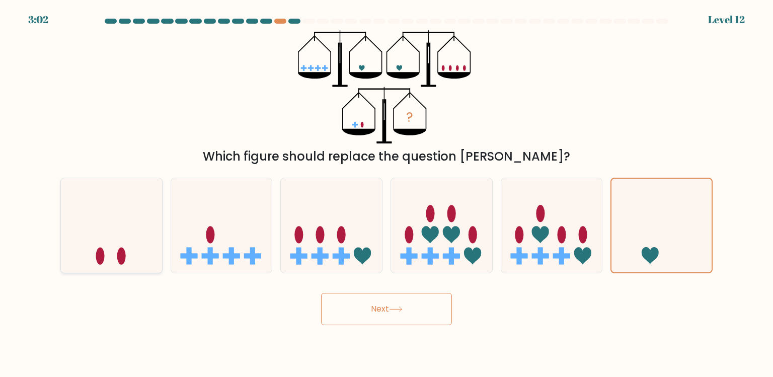
radio input "true"
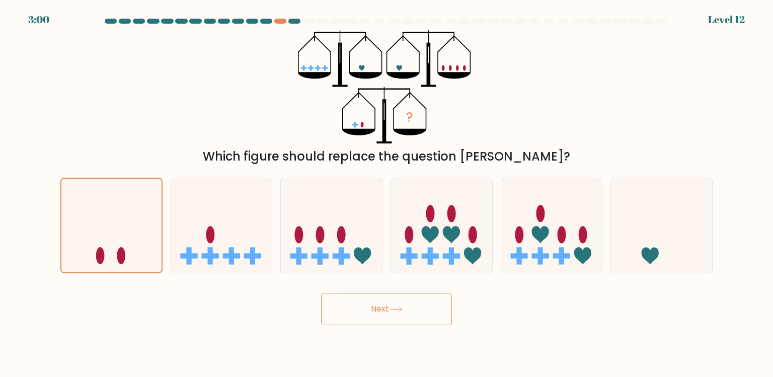
click at [333, 306] on button "Next" at bounding box center [386, 309] width 131 height 32
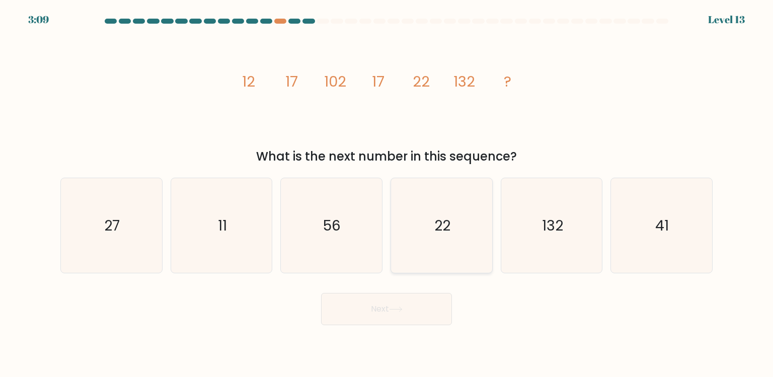
click at [440, 252] on icon "22" at bounding box center [441, 225] width 95 height 95
click at [387, 194] on input "d. 22" at bounding box center [387, 191] width 1 height 5
radio input "true"
click at [440, 307] on button "Next" at bounding box center [386, 309] width 131 height 32
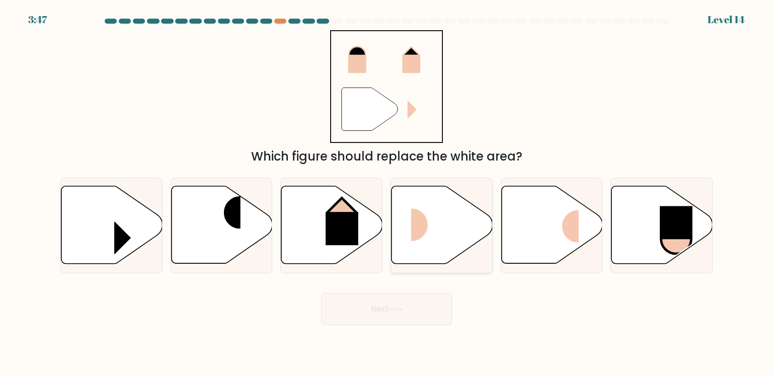
click at [440, 225] on rect at bounding box center [428, 225] width 34 height 33
click at [387, 194] on input "d." at bounding box center [387, 191] width 1 height 5
radio input "true"
click at [432, 307] on button "Next" at bounding box center [386, 309] width 131 height 32
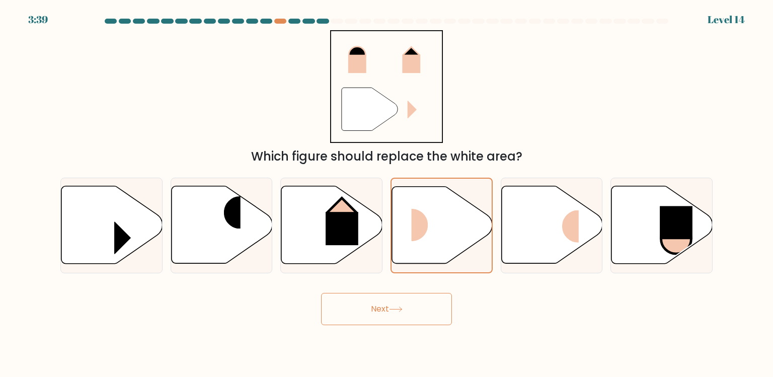
click at [424, 307] on button "Next" at bounding box center [386, 309] width 131 height 32
click at [416, 307] on button "Next" at bounding box center [386, 309] width 131 height 32
click at [408, 307] on button "Next" at bounding box center [386, 309] width 131 height 32
click at [354, 205] on icon at bounding box center [331, 225] width 101 height 78
click at [387, 194] on input "c." at bounding box center [387, 191] width 1 height 5
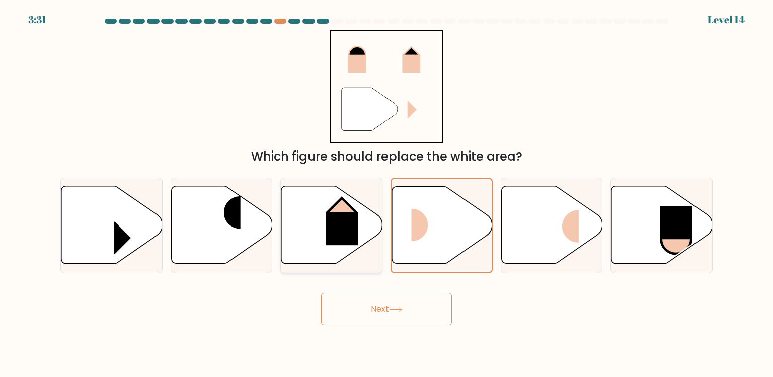
radio input "true"
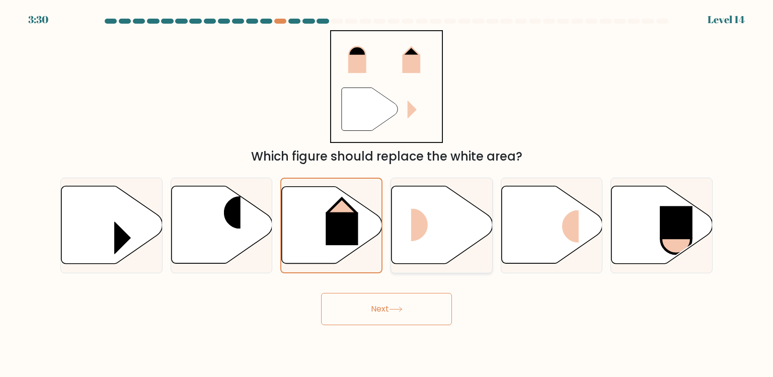
click at [404, 205] on icon at bounding box center [442, 225] width 101 height 78
click at [387, 194] on input "d." at bounding box center [387, 191] width 1 height 5
radio input "true"
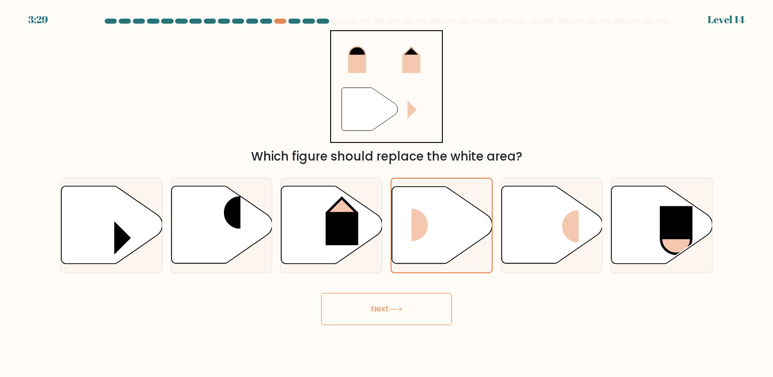
click at [403, 312] on icon at bounding box center [396, 310] width 14 height 6
click at [231, 312] on div "Next" at bounding box center [386, 305] width 665 height 40
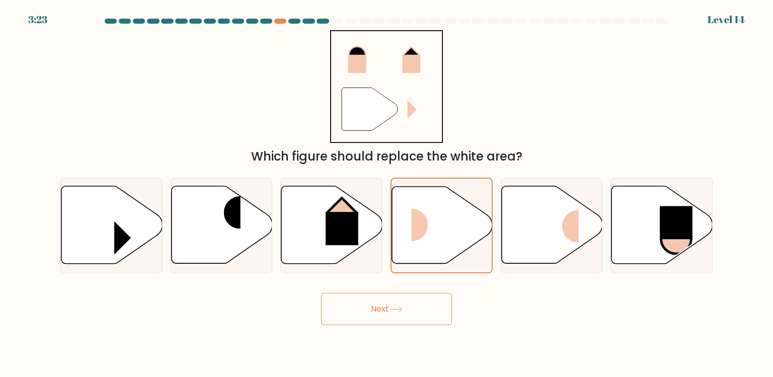
click at [231, 312] on div "Next" at bounding box center [386, 305] width 665 height 40
click at [397, 312] on icon at bounding box center [396, 310] width 14 height 6
click at [424, 304] on button "Next" at bounding box center [386, 309] width 131 height 32
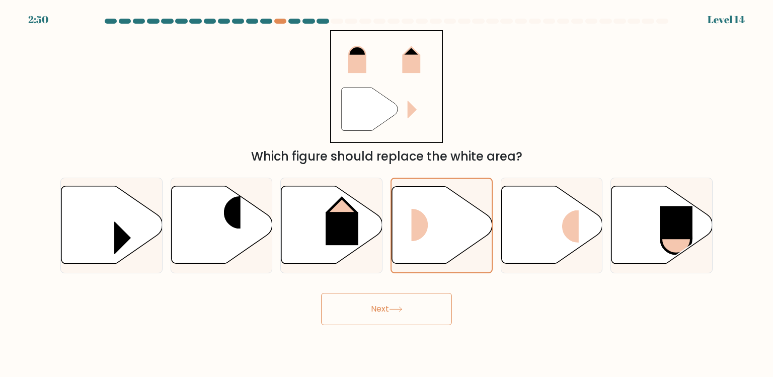
click at [416, 304] on button "Next" at bounding box center [386, 309] width 131 height 32
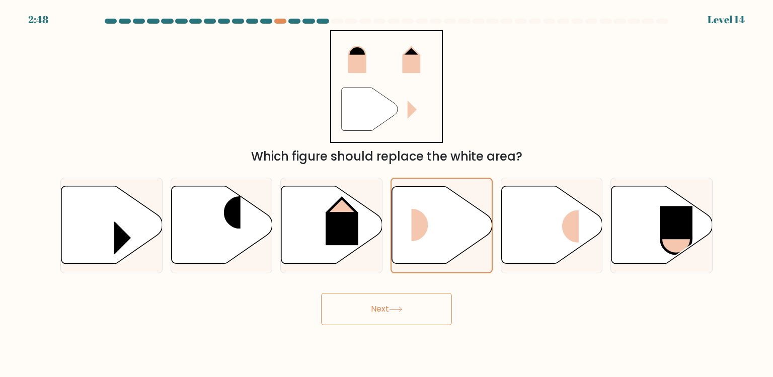
click at [416, 304] on button "Next" at bounding box center [386, 309] width 131 height 32
click at [314, 245] on icon at bounding box center [331, 225] width 101 height 78
click at [387, 194] on input "c." at bounding box center [387, 191] width 1 height 5
radio input "true"
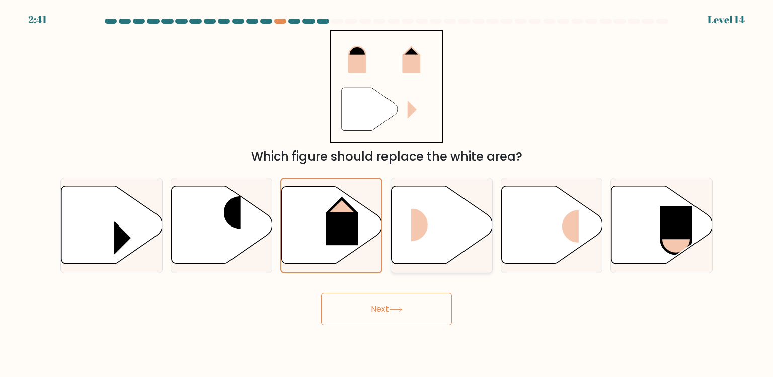
click at [421, 245] on icon at bounding box center [442, 225] width 101 height 78
click at [387, 194] on input "d." at bounding box center [387, 191] width 1 height 5
radio input "true"
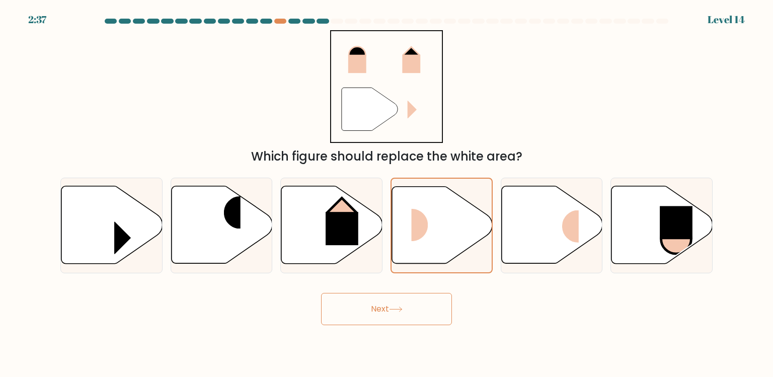
click at [421, 309] on button "Next" at bounding box center [386, 309] width 131 height 32
click at [528, 257] on icon at bounding box center [552, 225] width 101 height 78
click at [387, 194] on input "e." at bounding box center [387, 191] width 1 height 5
radio input "true"
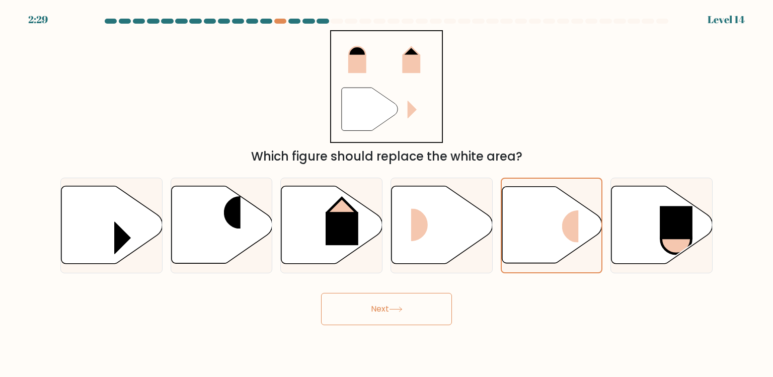
click at [432, 303] on button "Next" at bounding box center [386, 309] width 131 height 32
click at [432, 249] on icon at bounding box center [442, 225] width 101 height 78
click at [387, 194] on input "d." at bounding box center [387, 191] width 1 height 5
radio input "true"
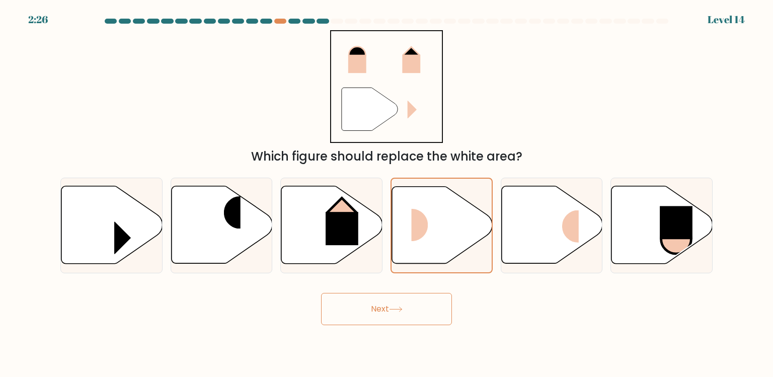
click at [432, 291] on div "Next" at bounding box center [386, 305] width 665 height 40
click at [432, 299] on button "Next" at bounding box center [386, 309] width 131 height 32
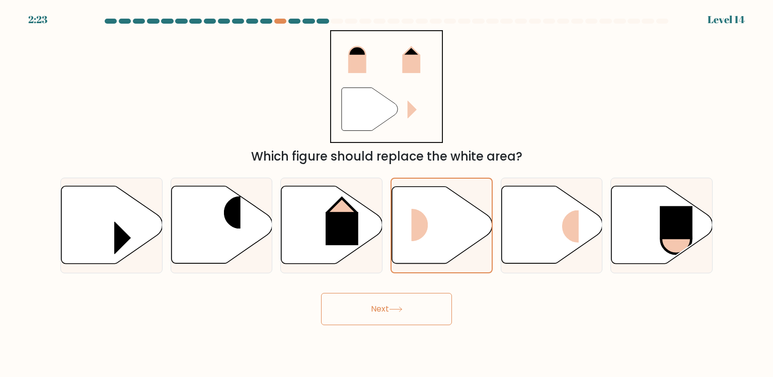
click at [432, 299] on button "Next" at bounding box center [386, 309] width 131 height 32
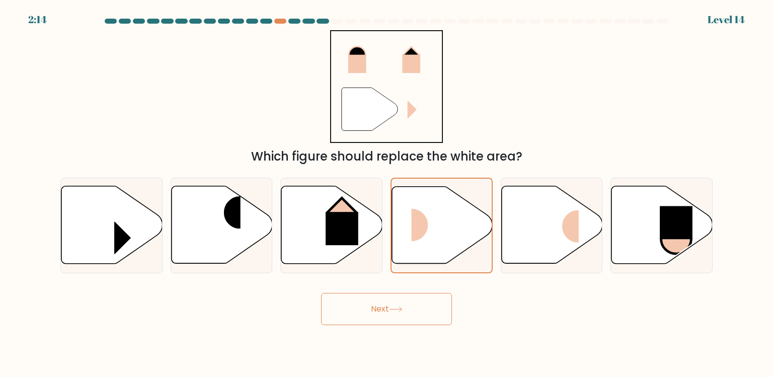
click at [432, 299] on button "Next" at bounding box center [386, 309] width 131 height 32
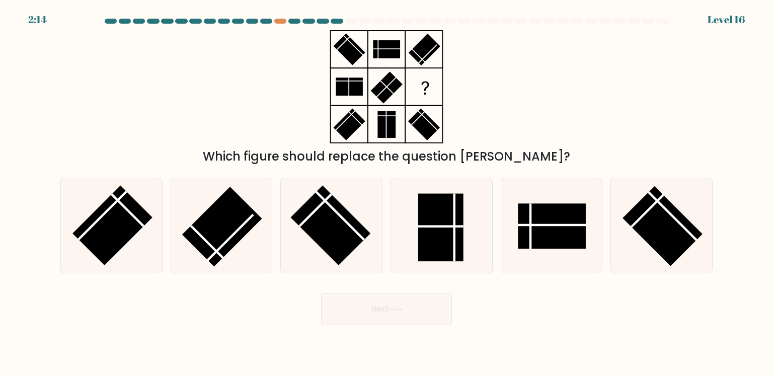
click at [432, 299] on button "Next" at bounding box center [386, 309] width 131 height 32
click at [432, 229] on rect at bounding box center [440, 227] width 45 height 68
click at [387, 194] on input "d." at bounding box center [387, 191] width 1 height 5
radio input "true"
click at [424, 311] on button "Next" at bounding box center [386, 309] width 131 height 32
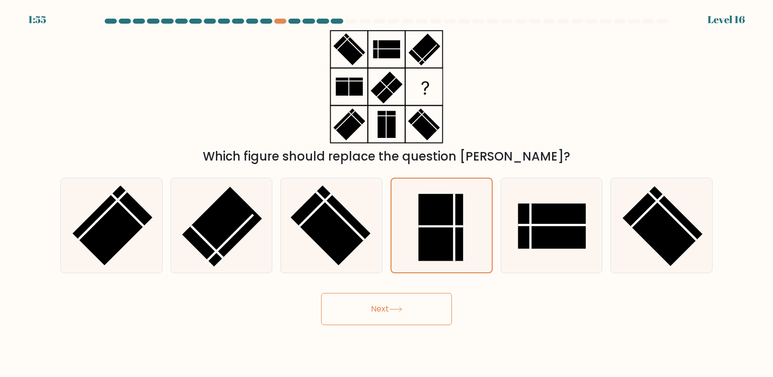
click at [416, 302] on button "Next" at bounding box center [386, 309] width 131 height 32
click at [416, 282] on form at bounding box center [386, 172] width 773 height 307
click at [416, 290] on div "Next" at bounding box center [386, 305] width 665 height 40
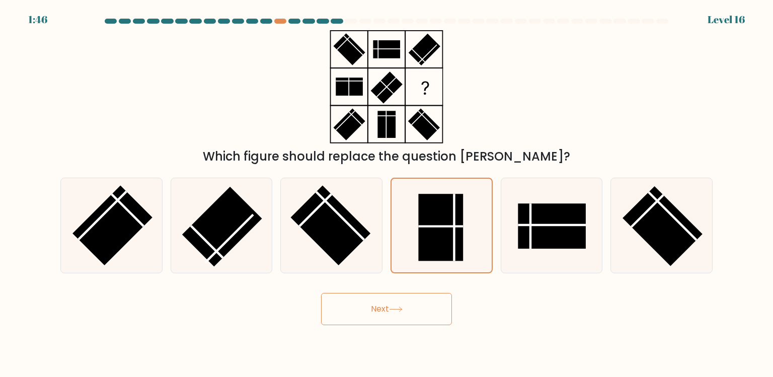
click at [416, 290] on div "Next" at bounding box center [386, 305] width 665 height 40
click at [416, 298] on button "Next" at bounding box center [386, 309] width 131 height 32
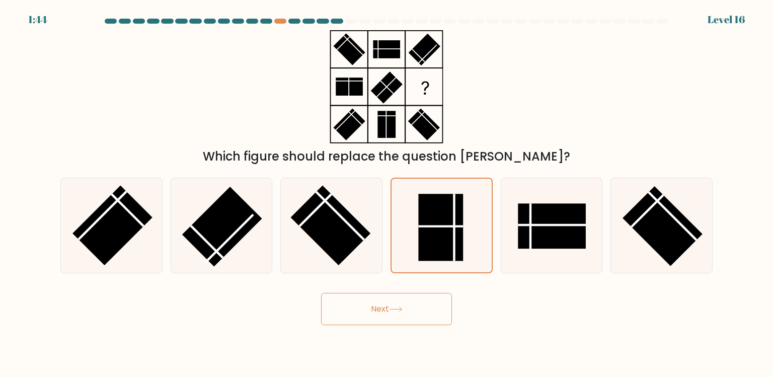
click at [416, 298] on button "Next" at bounding box center [386, 309] width 131 height 32
click at [413, 307] on button "Next" at bounding box center [386, 309] width 131 height 32
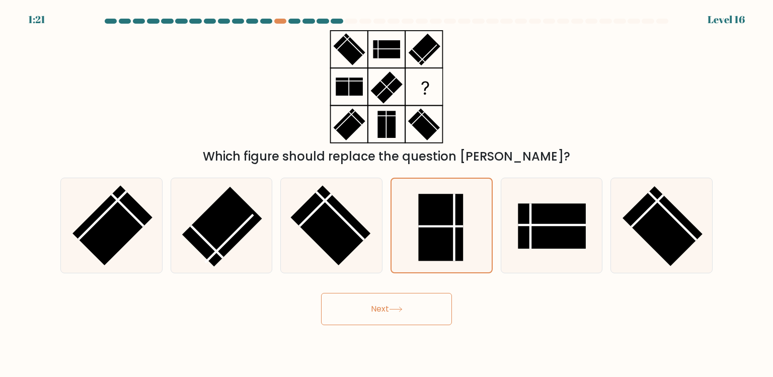
click at [413, 307] on button "Next" at bounding box center [386, 309] width 131 height 32
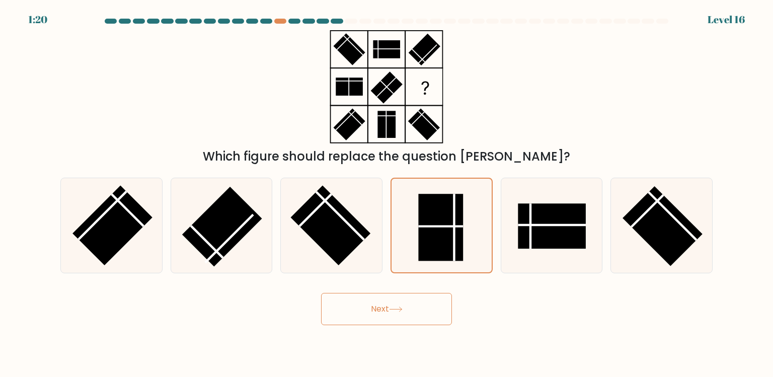
click at [413, 307] on button "Next" at bounding box center [386, 309] width 131 height 32
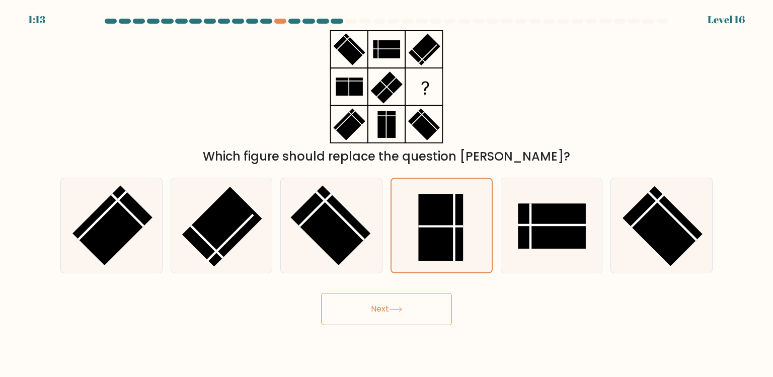
click at [413, 307] on button "Next" at bounding box center [386, 309] width 131 height 32
click at [359, 253] on icon at bounding box center [331, 225] width 95 height 95
click at [387, 194] on input "c." at bounding box center [387, 191] width 1 height 5
radio input "true"
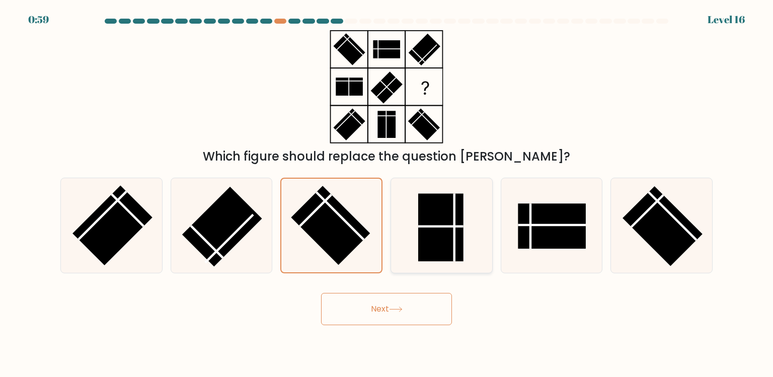
click at [413, 253] on icon at bounding box center [441, 225] width 95 height 95
click at [387, 194] on input "d." at bounding box center [387, 191] width 1 height 5
radio input "true"
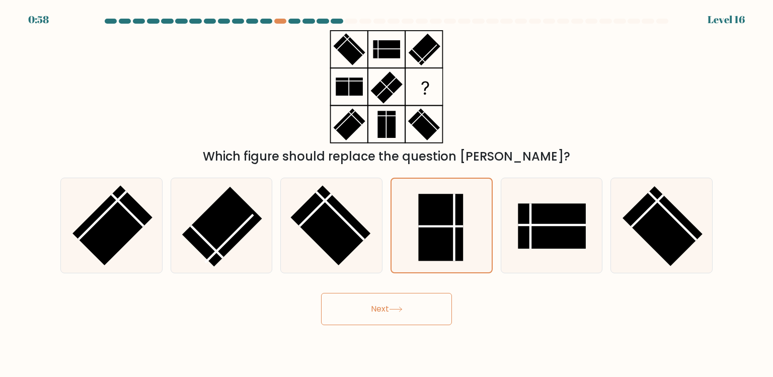
click at [413, 307] on button "Next" at bounding box center [386, 309] width 131 height 32
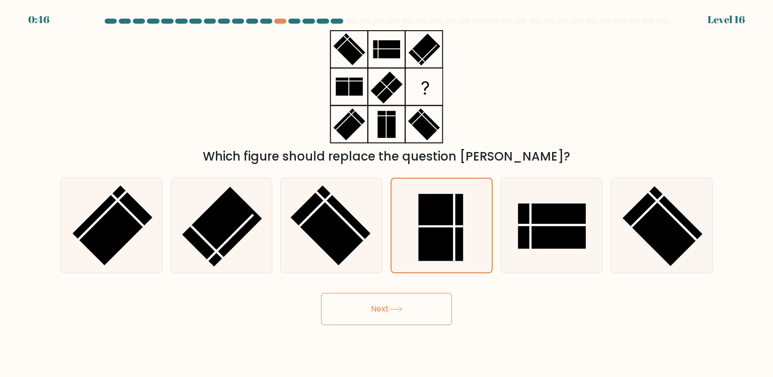
click at [413, 307] on button "Next" at bounding box center [386, 309] width 131 height 32
click at [240, 248] on icon at bounding box center [221, 225] width 95 height 95
click at [387, 194] on input "b." at bounding box center [387, 191] width 1 height 5
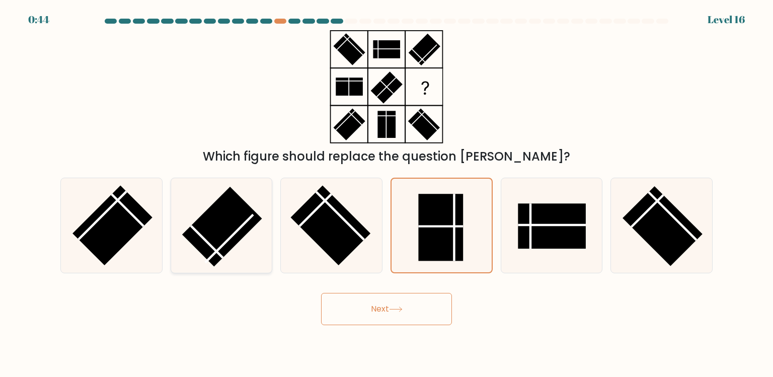
radio input "true"
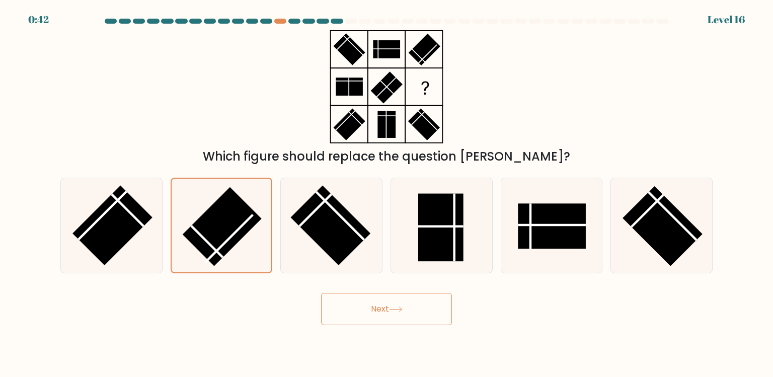
click at [346, 306] on button "Next" at bounding box center [386, 309] width 131 height 32
click at [453, 248] on rect at bounding box center [440, 227] width 45 height 68
click at [387, 194] on input "d." at bounding box center [387, 191] width 1 height 5
radio input "true"
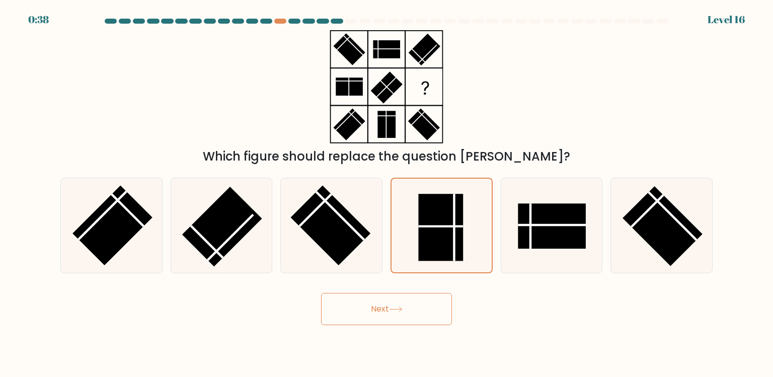
click at [445, 302] on button "Next" at bounding box center [386, 309] width 131 height 32
click at [552, 238] on rect at bounding box center [552, 225] width 68 height 45
click at [387, 194] on input "e." at bounding box center [387, 191] width 1 height 5
radio input "true"
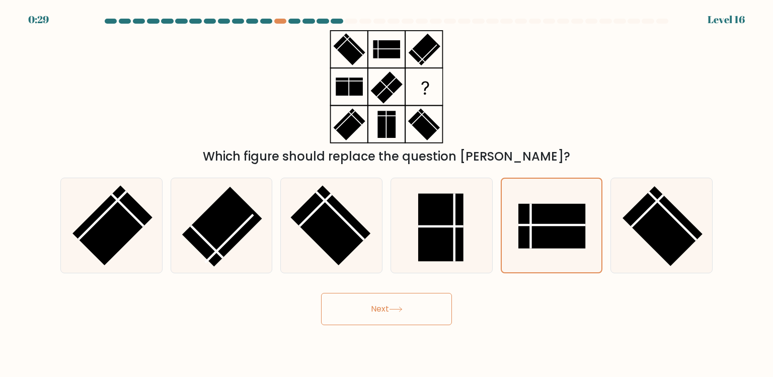
click at [379, 305] on button "Next" at bounding box center [386, 309] width 131 height 32
click at [424, 198] on rect at bounding box center [440, 227] width 45 height 68
click at [387, 194] on input "d." at bounding box center [387, 191] width 1 height 5
radio input "true"
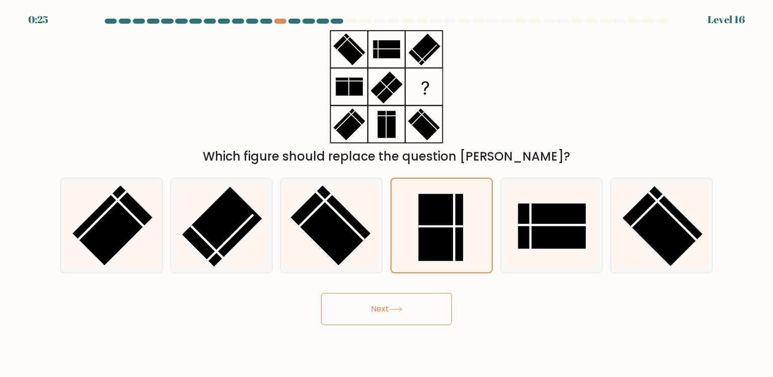
click at [424, 294] on button "Next" at bounding box center [386, 309] width 131 height 32
click at [424, 302] on button "Next" at bounding box center [386, 309] width 131 height 32
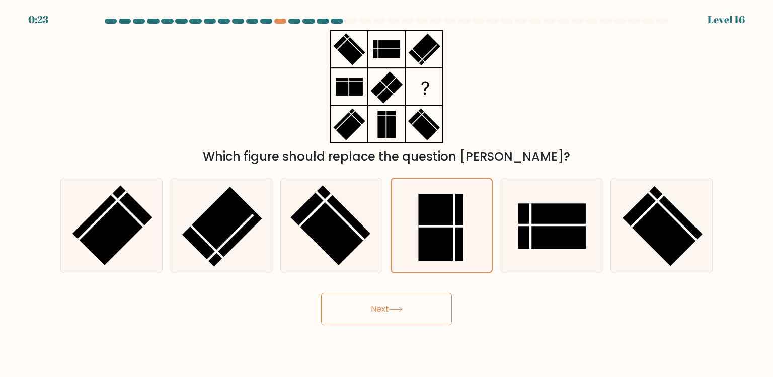
click at [424, 302] on button "Next" at bounding box center [386, 309] width 131 height 32
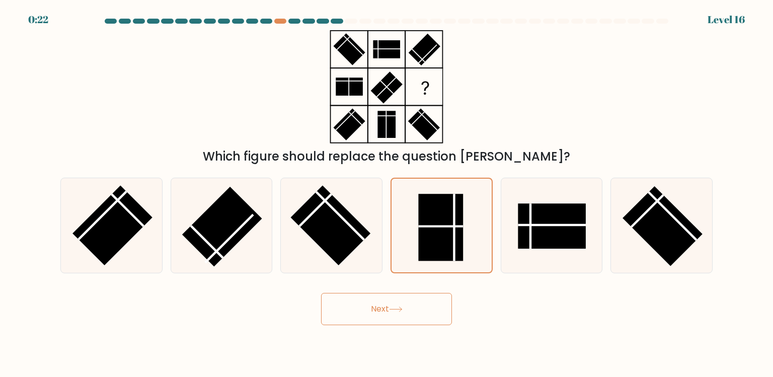
click at [424, 302] on button "Next" at bounding box center [386, 309] width 131 height 32
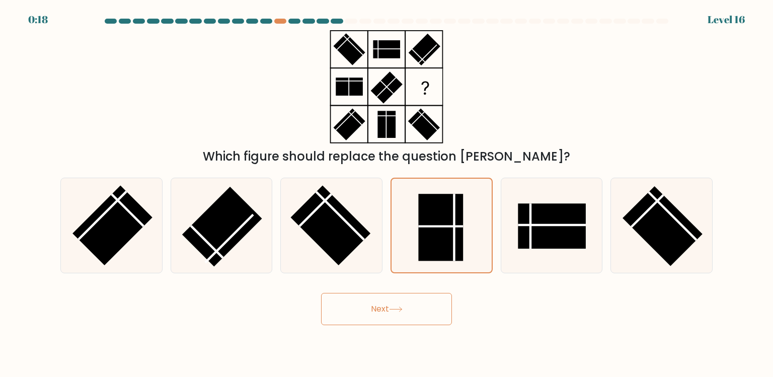
click at [424, 302] on button "Next" at bounding box center [386, 309] width 131 height 32
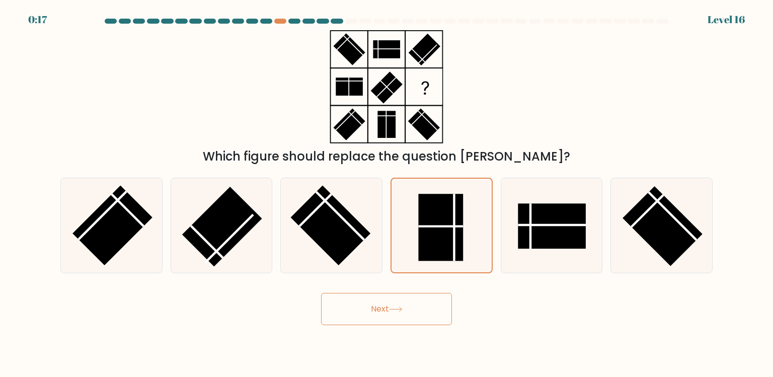
click at [424, 302] on button "Next" at bounding box center [386, 309] width 131 height 32
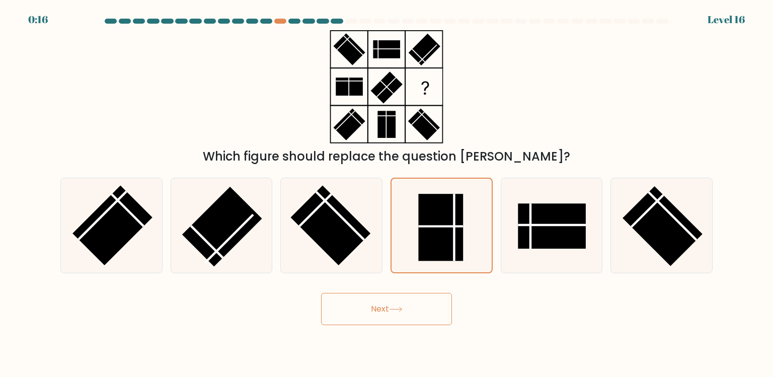
click at [424, 302] on button "Next" at bounding box center [386, 309] width 131 height 32
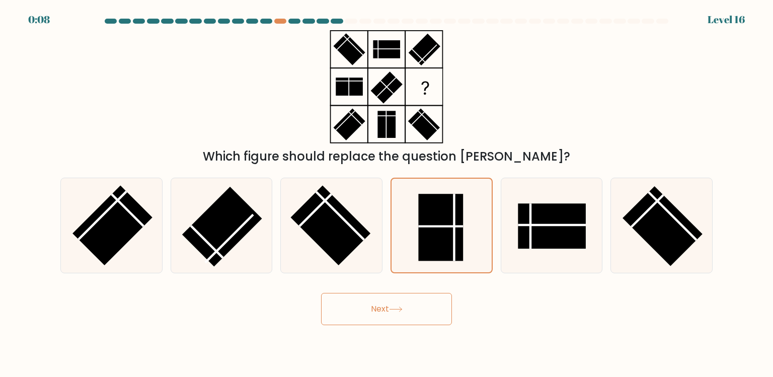
click at [424, 302] on button "Next" at bounding box center [386, 309] width 131 height 32
click at [366, 262] on icon at bounding box center [331, 225] width 95 height 95
click at [387, 194] on input "c." at bounding box center [387, 191] width 1 height 5
radio input "true"
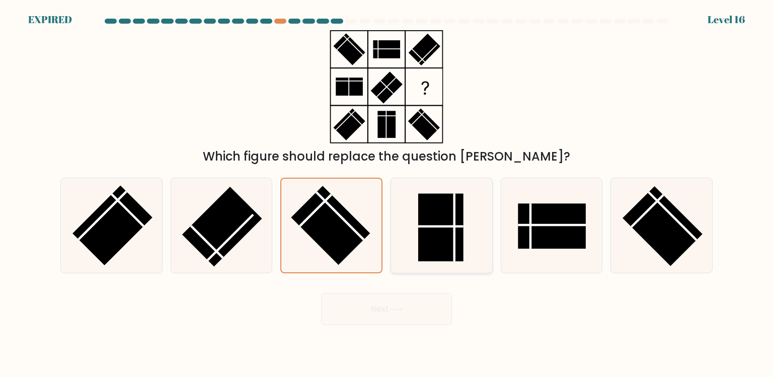
click at [425, 262] on icon at bounding box center [441, 225] width 95 height 95
click at [387, 194] on input "d." at bounding box center [387, 191] width 1 height 5
radio input "true"
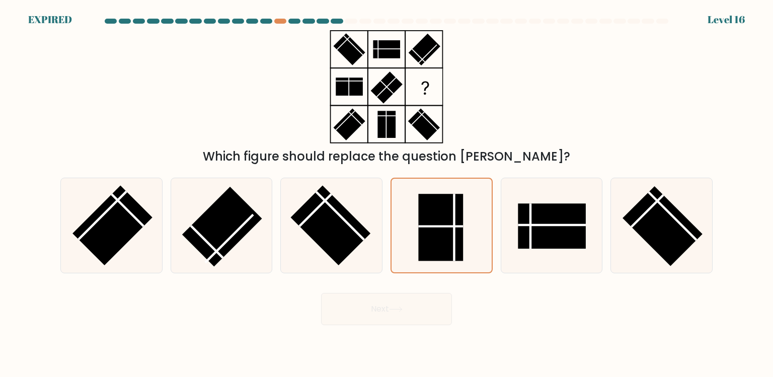
click at [425, 320] on div "Next" at bounding box center [386, 305] width 665 height 40
